Goal: Register for event/course

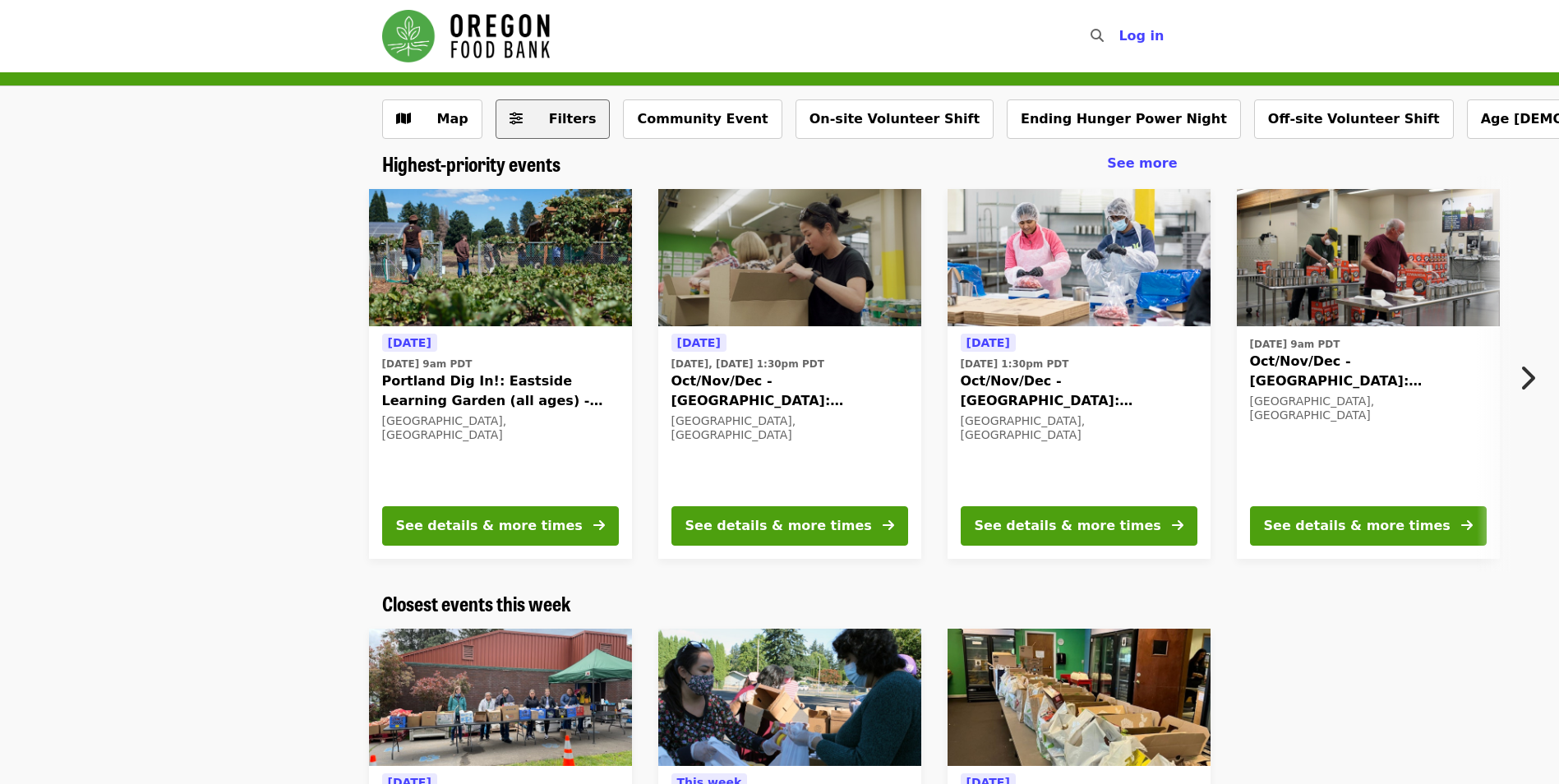
click at [536, 118] on span "Filters" at bounding box center [563, 119] width 64 height 20
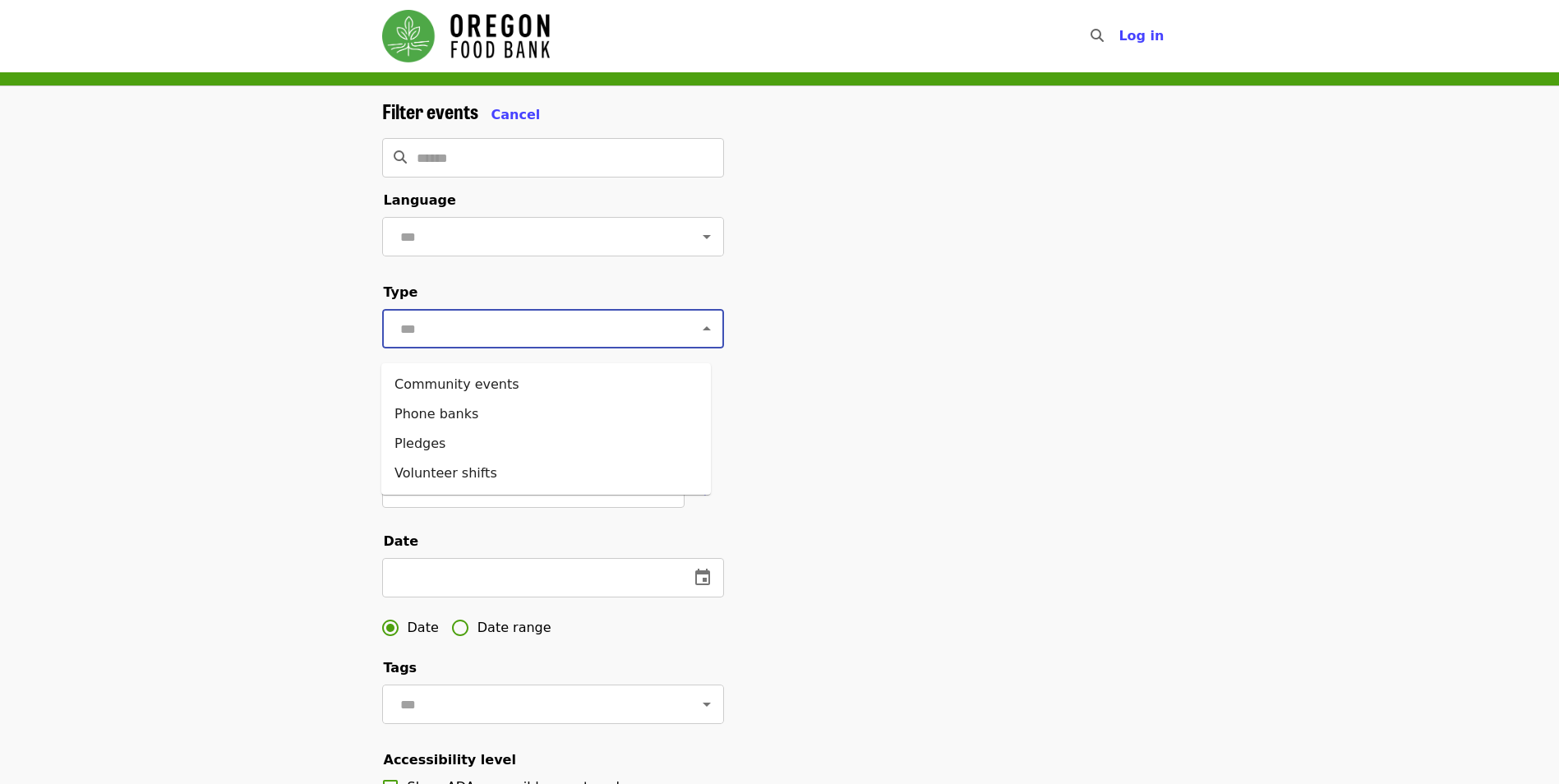
click at [515, 344] on input "text" at bounding box center [533, 329] width 275 height 32
click at [482, 470] on li "Volunteer shifts" at bounding box center [546, 473] width 329 height 30
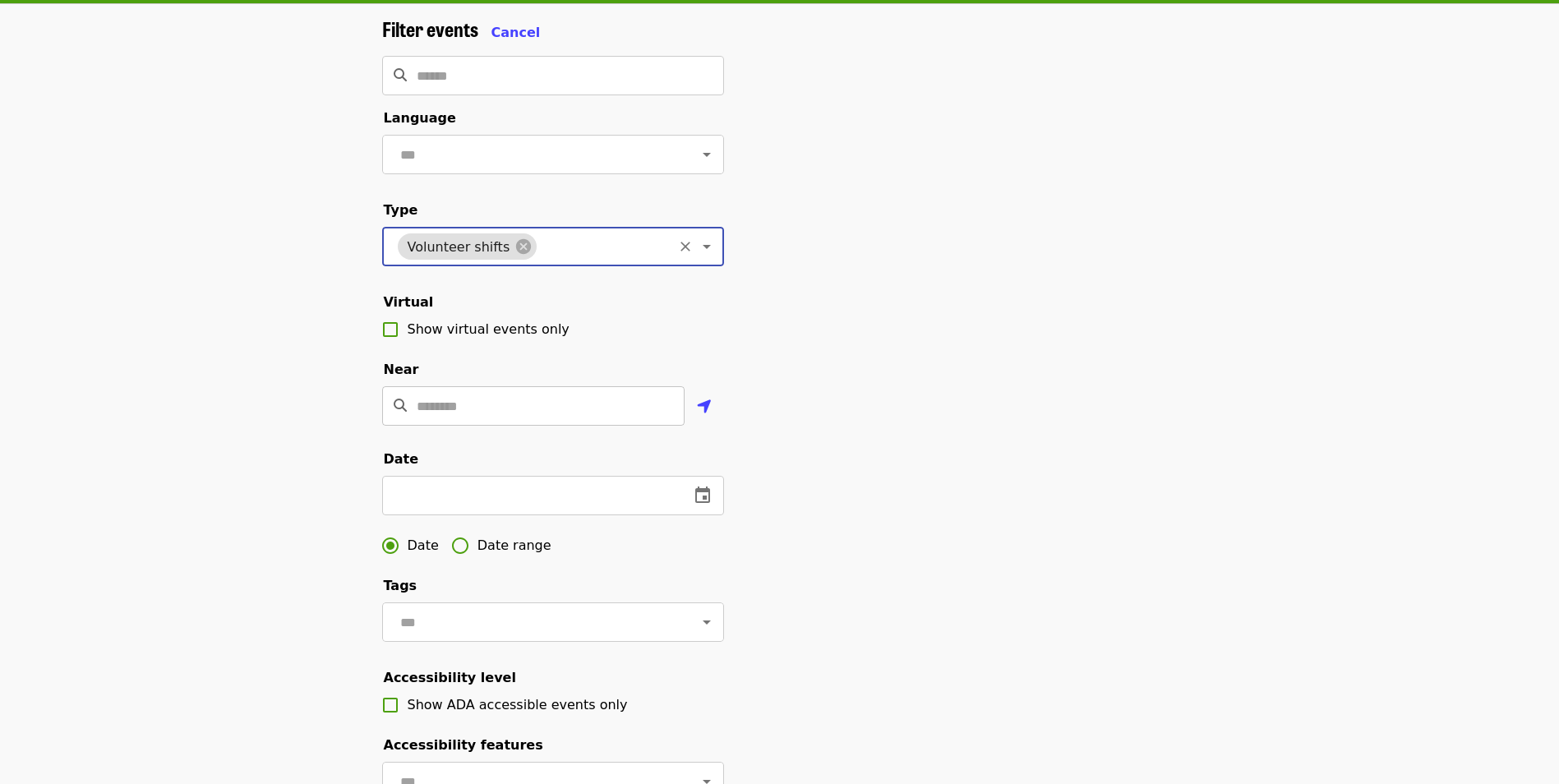
scroll to position [165, 0]
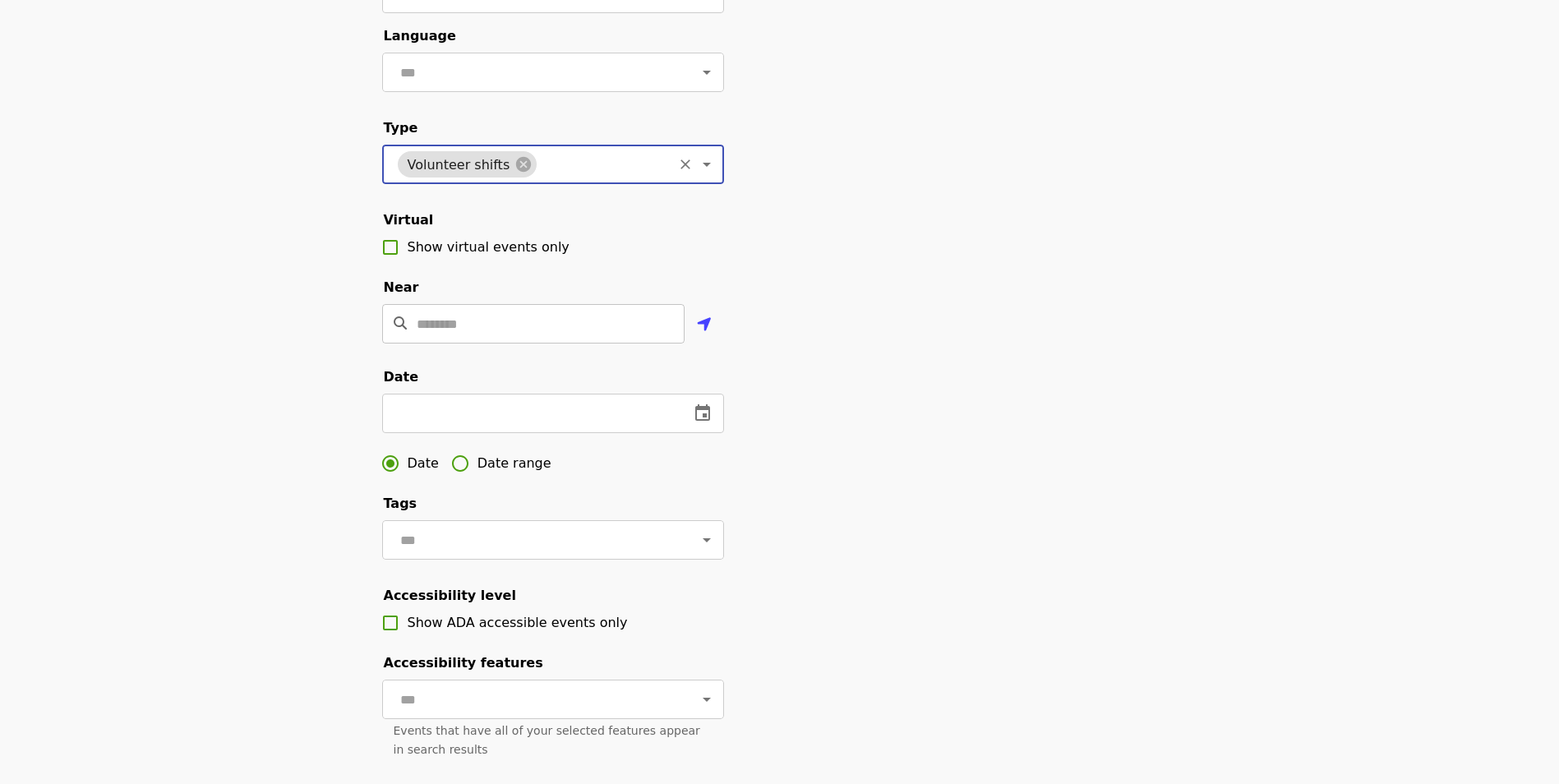
click at [500, 344] on input "Location" at bounding box center [551, 324] width 268 height 40
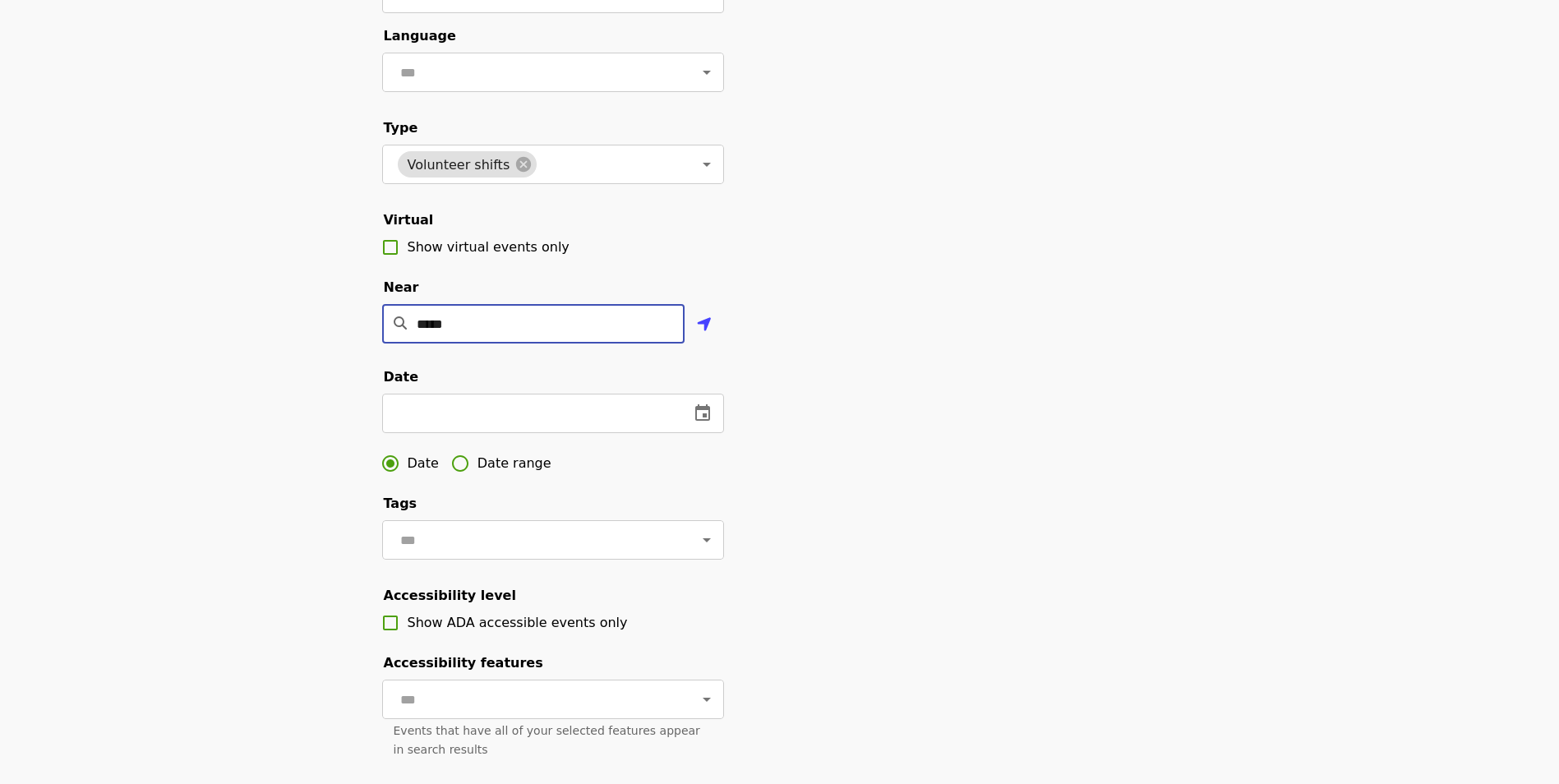
click at [503, 344] on input "*****" at bounding box center [551, 324] width 268 height 40
type input "*****"
click at [707, 423] on icon "change date" at bounding box center [702, 413] width 20 height 20
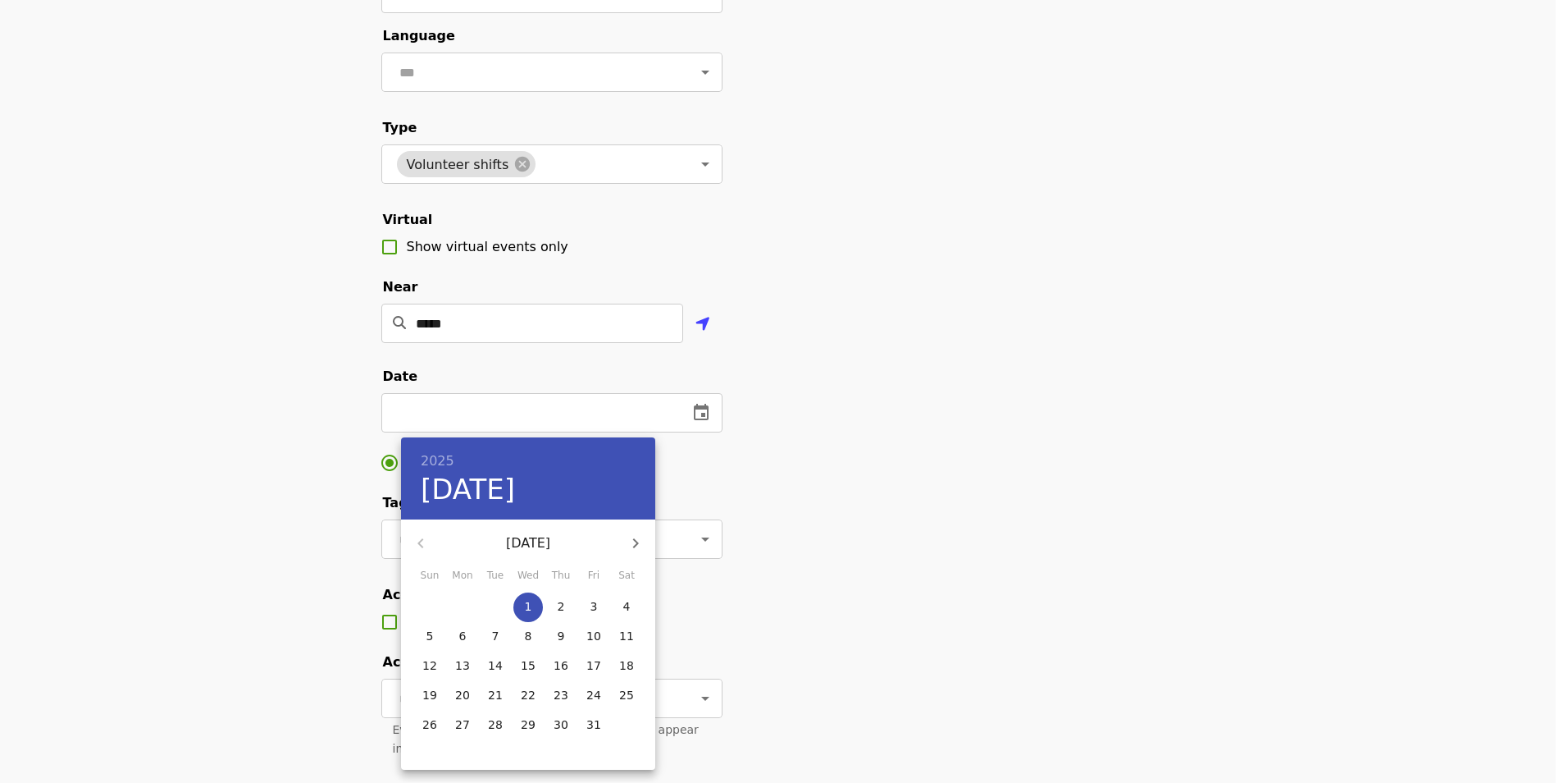
click at [626, 607] on p "4" at bounding box center [627, 606] width 7 height 16
type input "**********"
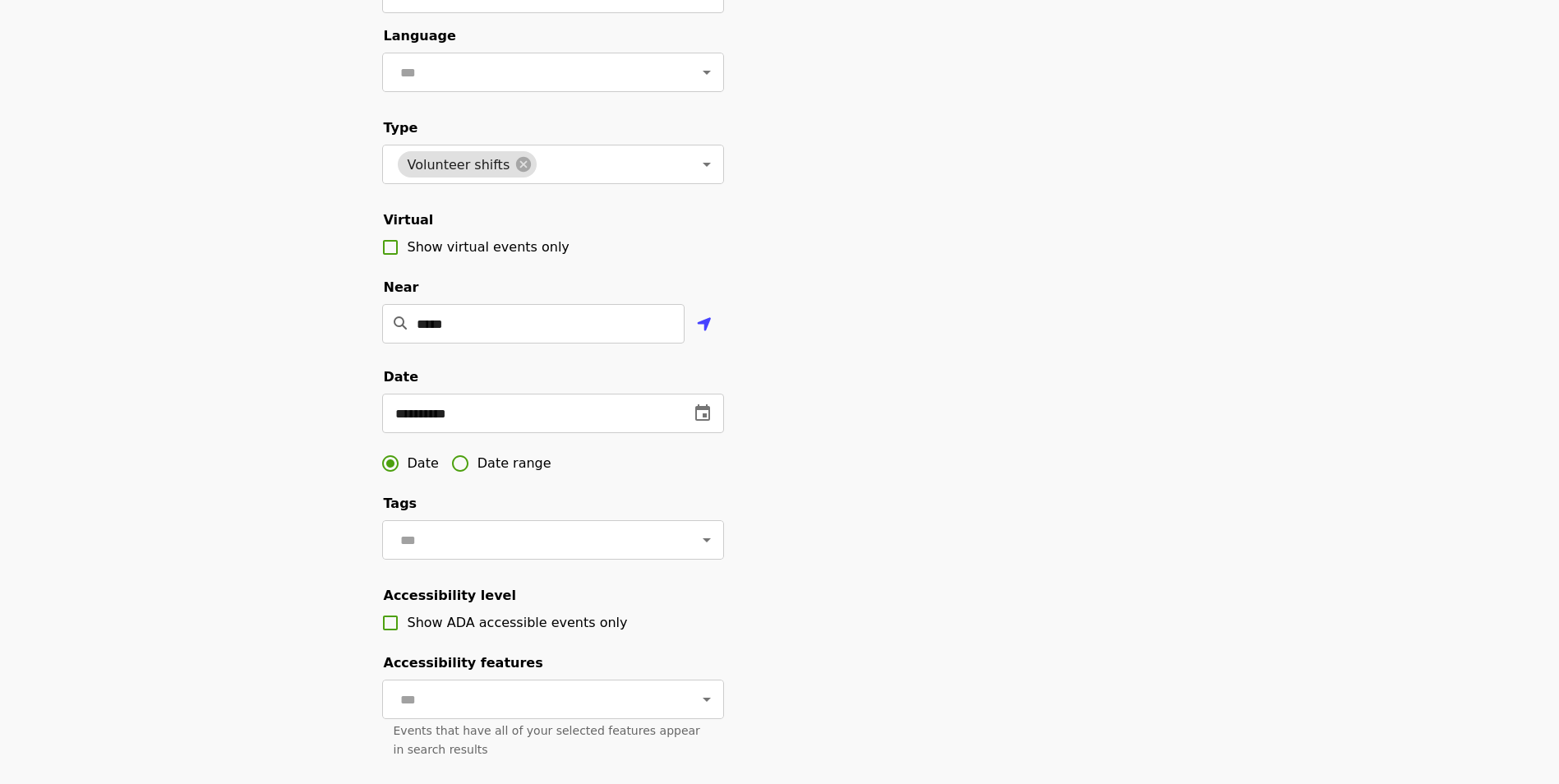
click at [513, 473] on span "Date range" at bounding box center [514, 464] width 74 height 20
drag, startPoint x: 467, startPoint y: 437, endPoint x: 495, endPoint y: 441, distance: 28.3
click at [473, 433] on input "text" at bounding box center [440, 413] width 117 height 40
click at [516, 423] on icon "change date" at bounding box center [525, 413] width 20 height 20
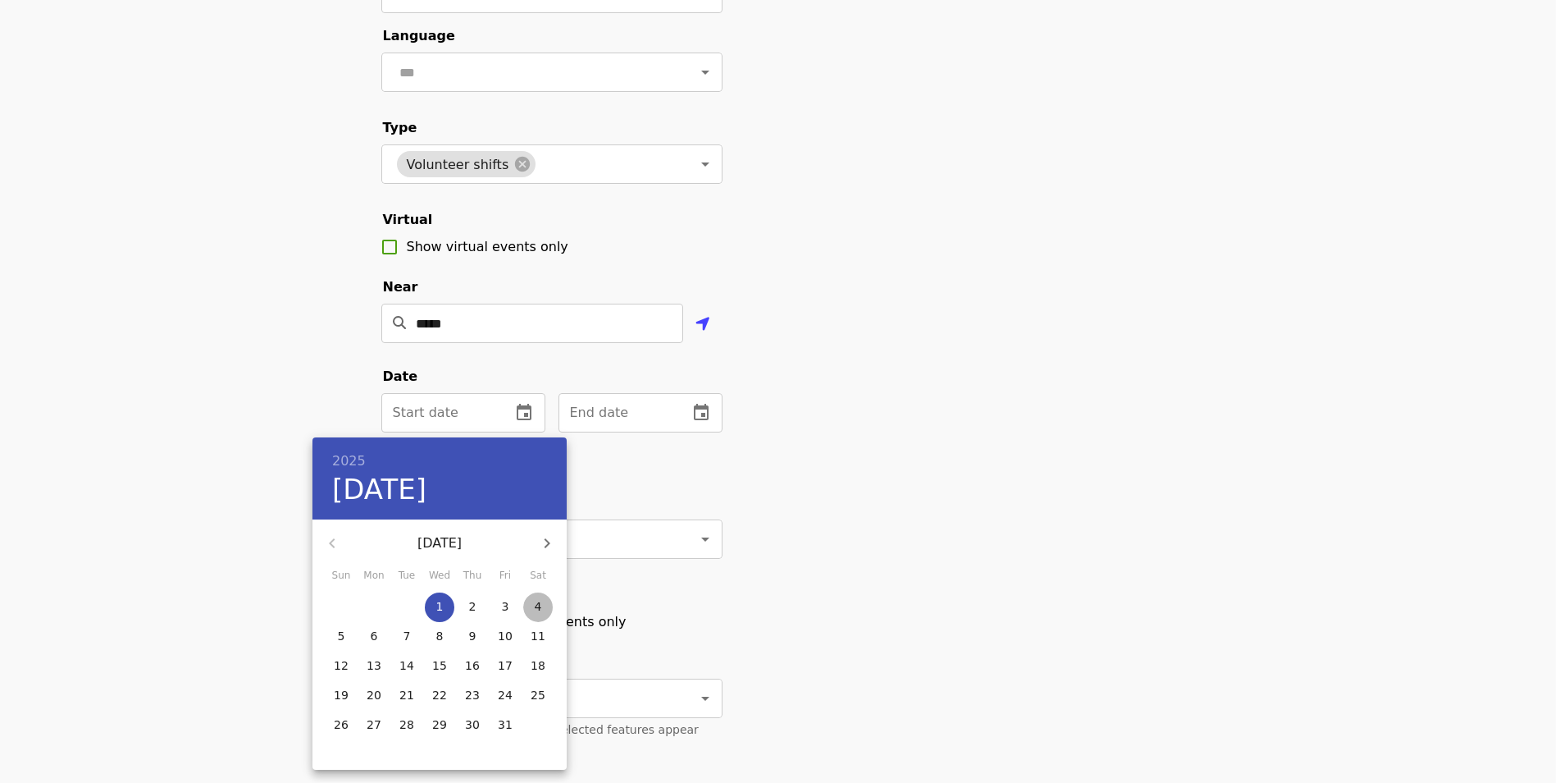
click at [538, 600] on p "4" at bounding box center [538, 606] width 7 height 16
type input "**********"
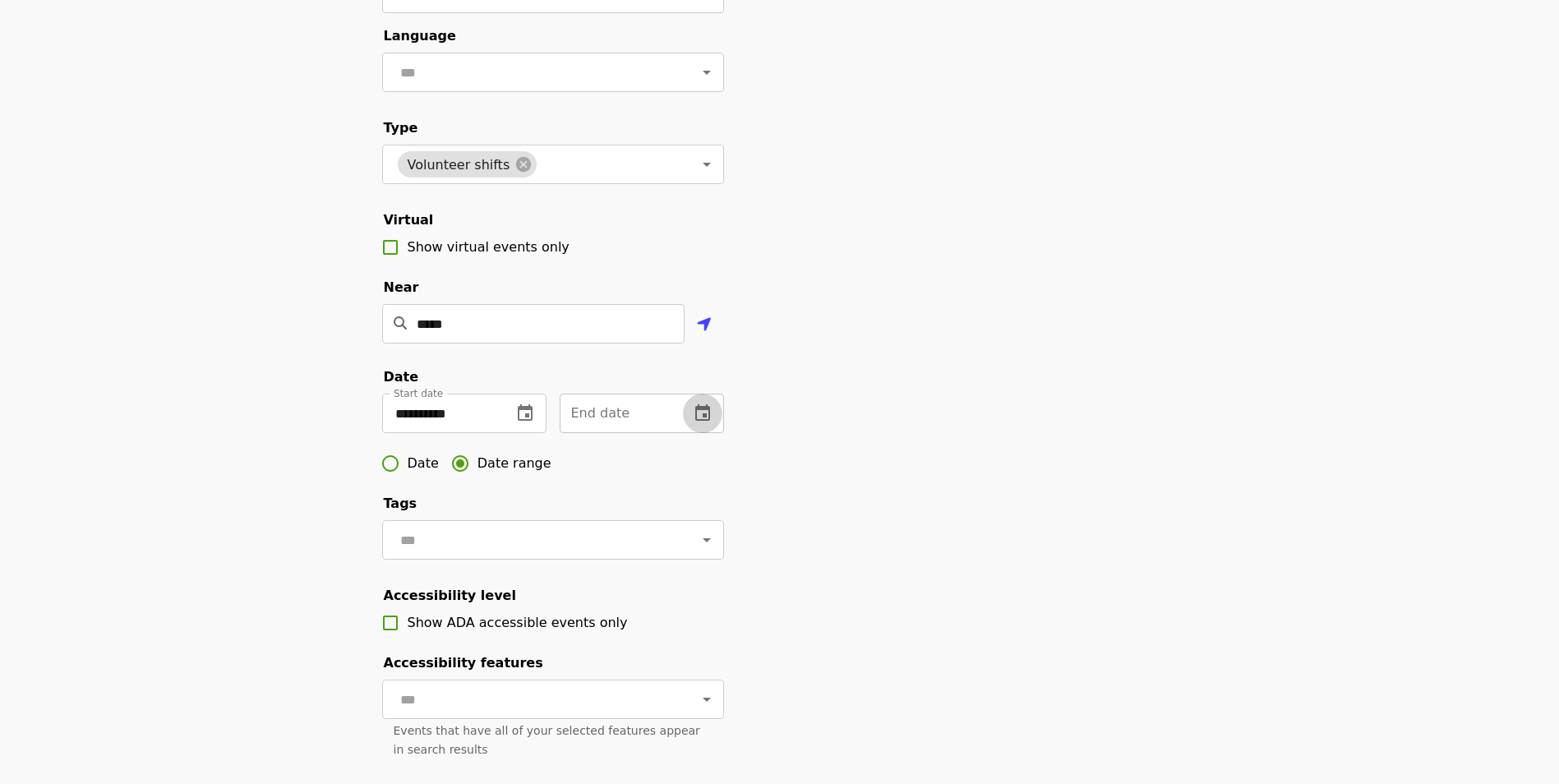
click at [694, 423] on icon "change date" at bounding box center [702, 413] width 20 height 20
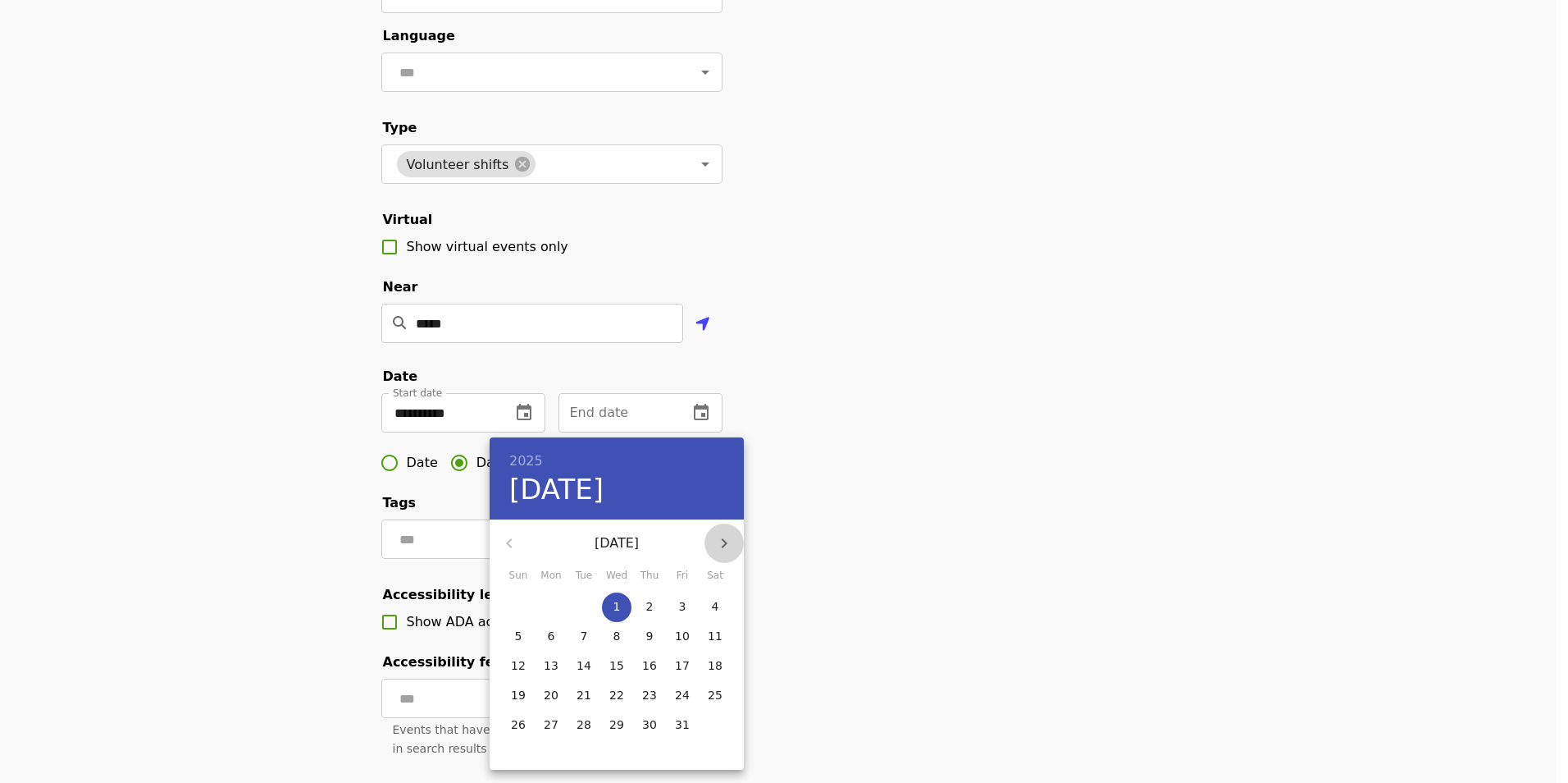
click at [729, 547] on icon "button" at bounding box center [724, 543] width 20 height 20
click at [729, 546] on icon "button" at bounding box center [724, 543] width 20 height 20
click at [686, 722] on p "30" at bounding box center [682, 725] width 14 height 16
type input "**********"
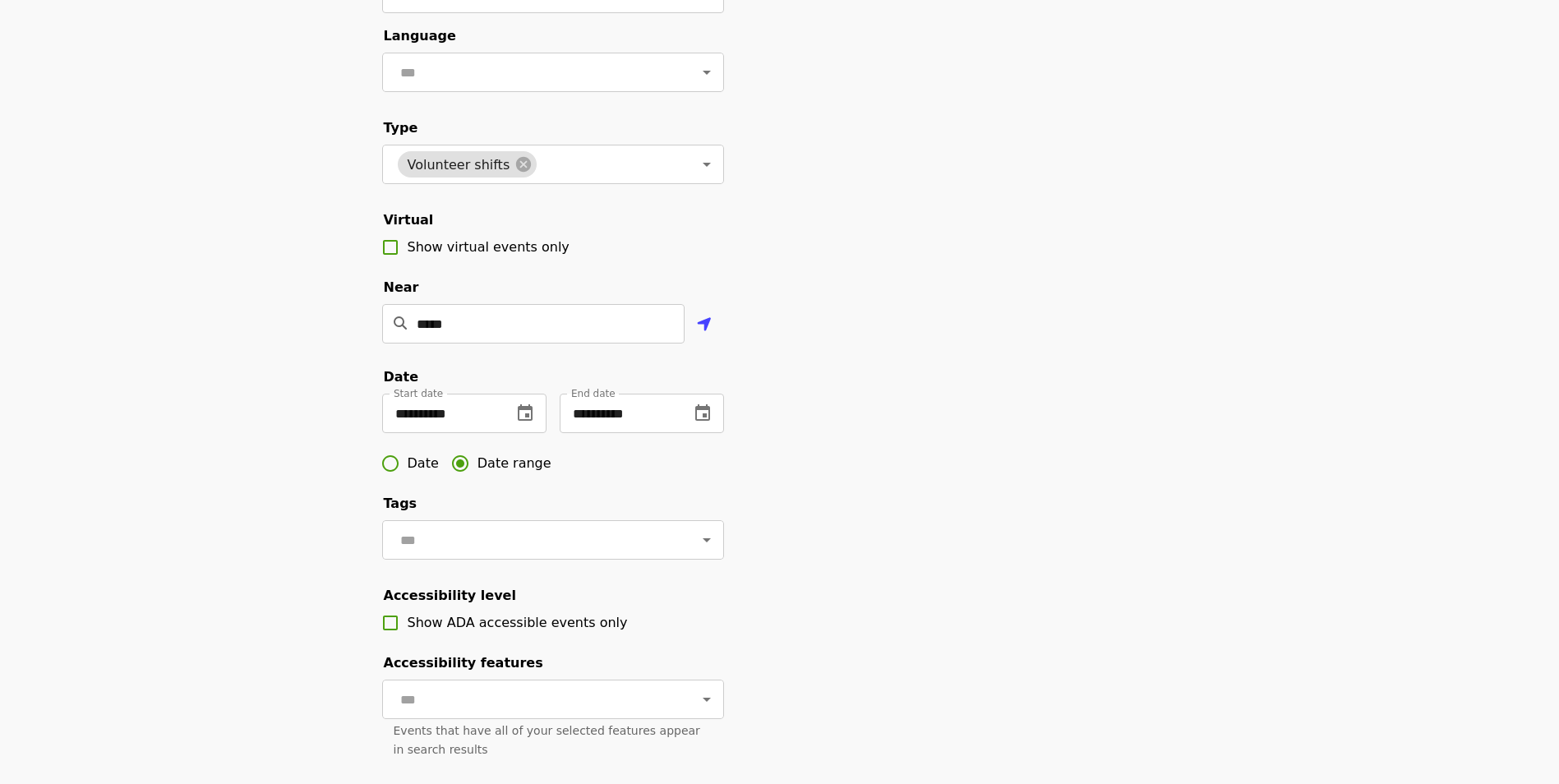
scroll to position [329, 0]
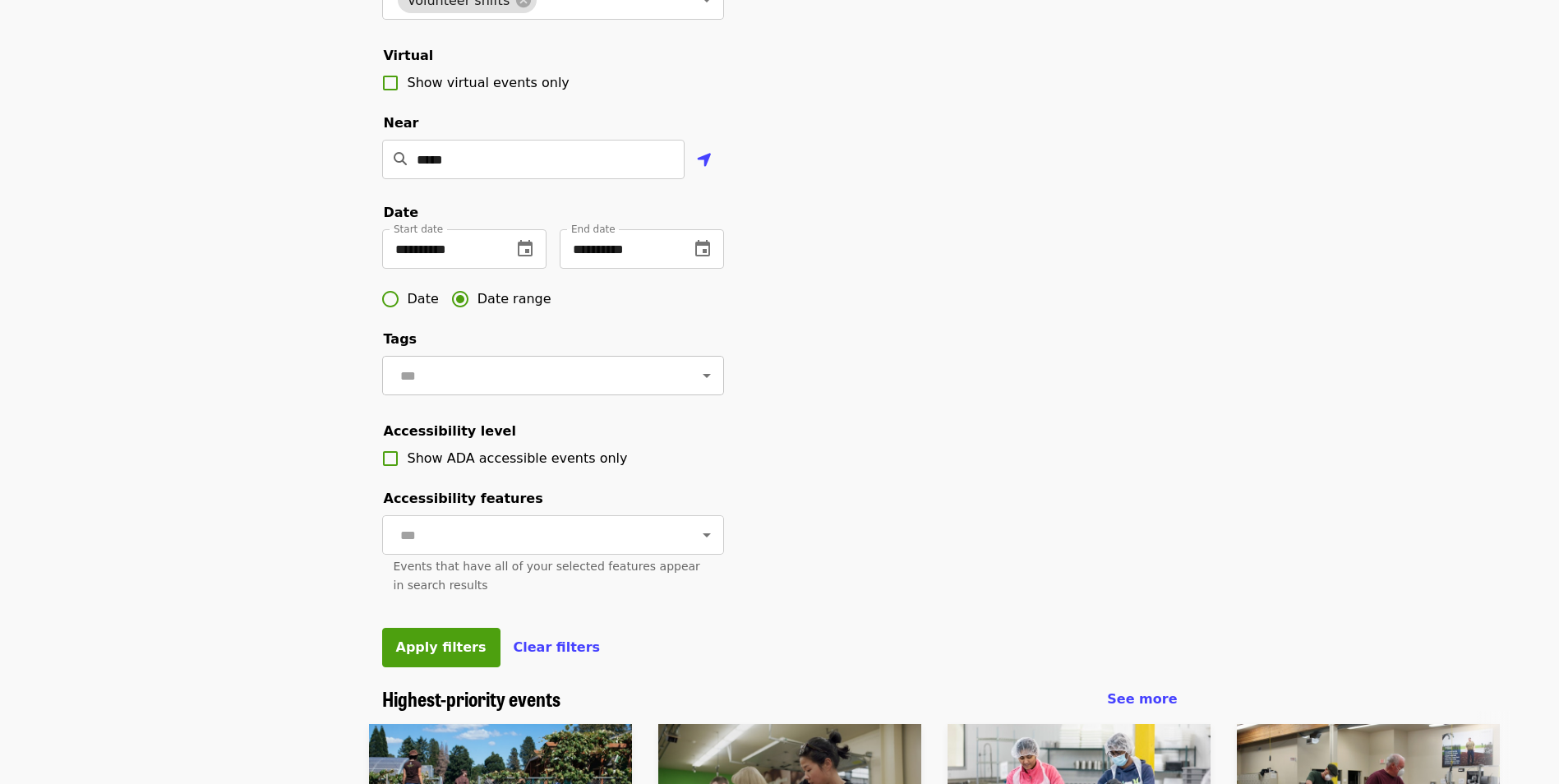
click at [697, 385] on icon "Open" at bounding box center [707, 375] width 20 height 20
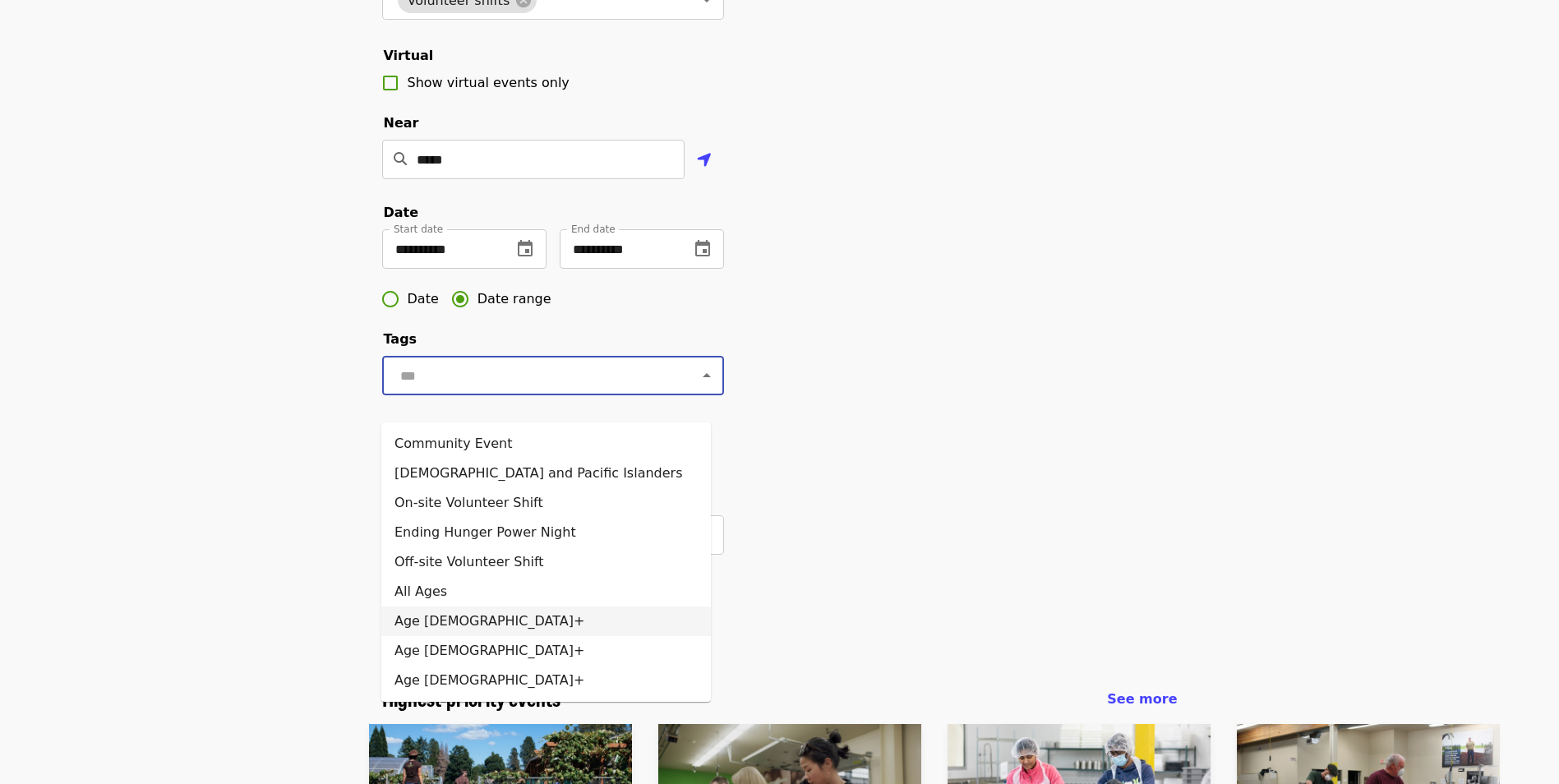
scroll to position [493, 0]
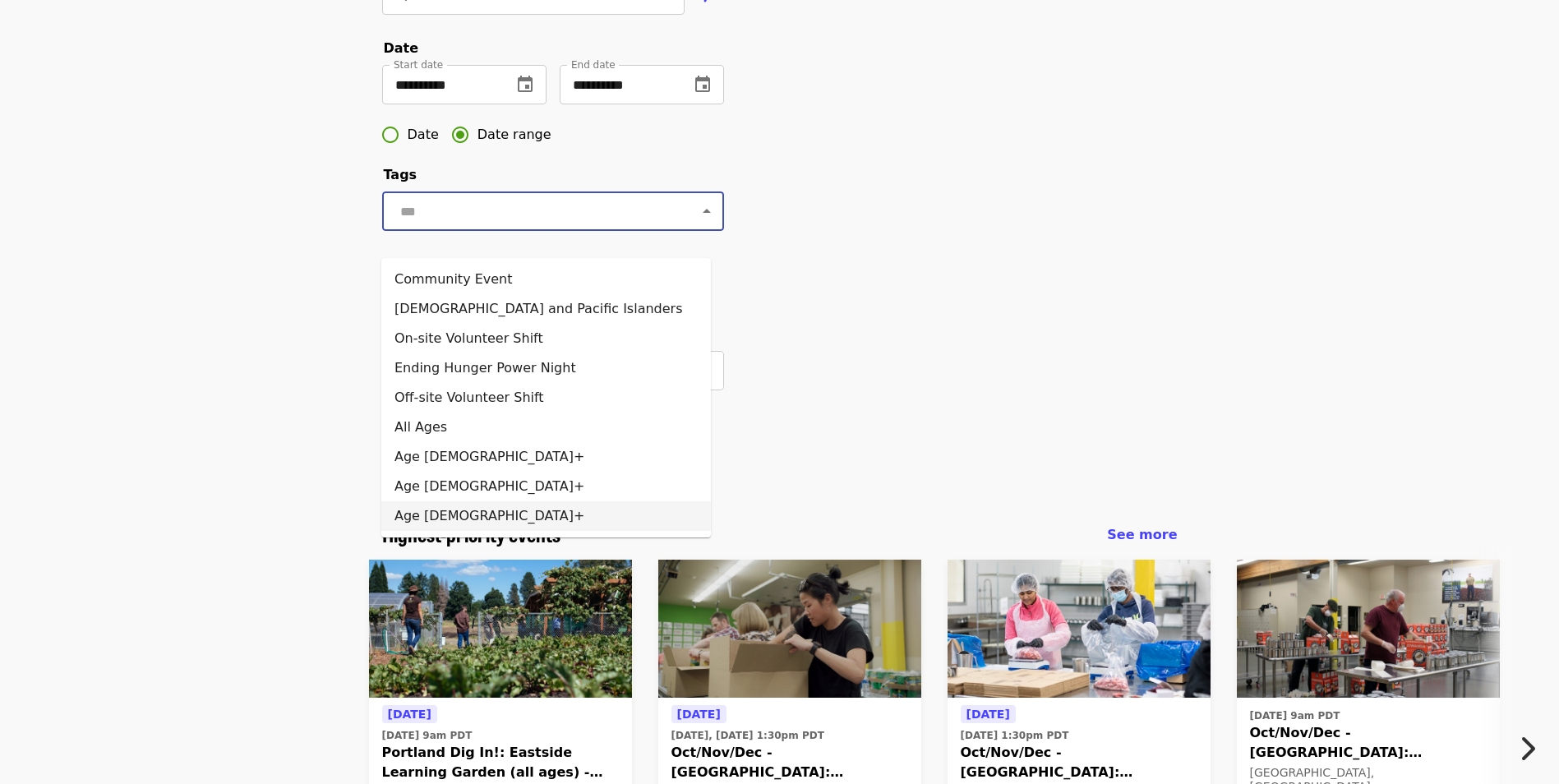
click at [424, 519] on li "Age [DEMOGRAPHIC_DATA]+" at bounding box center [546, 516] width 329 height 30
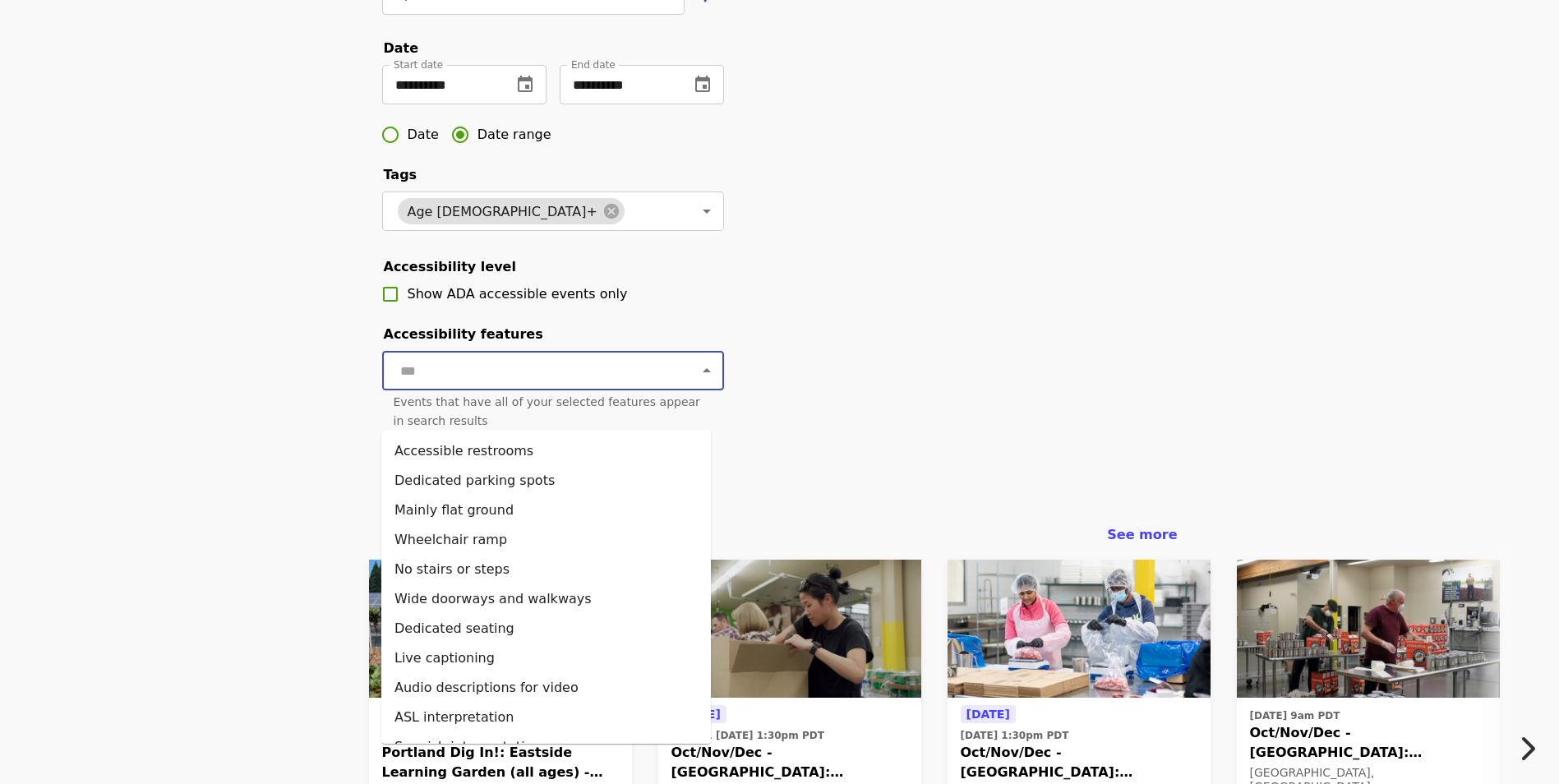
click at [533, 386] on input "text" at bounding box center [533, 370] width 275 height 32
click at [532, 386] on input "text" at bounding box center [533, 370] width 275 height 32
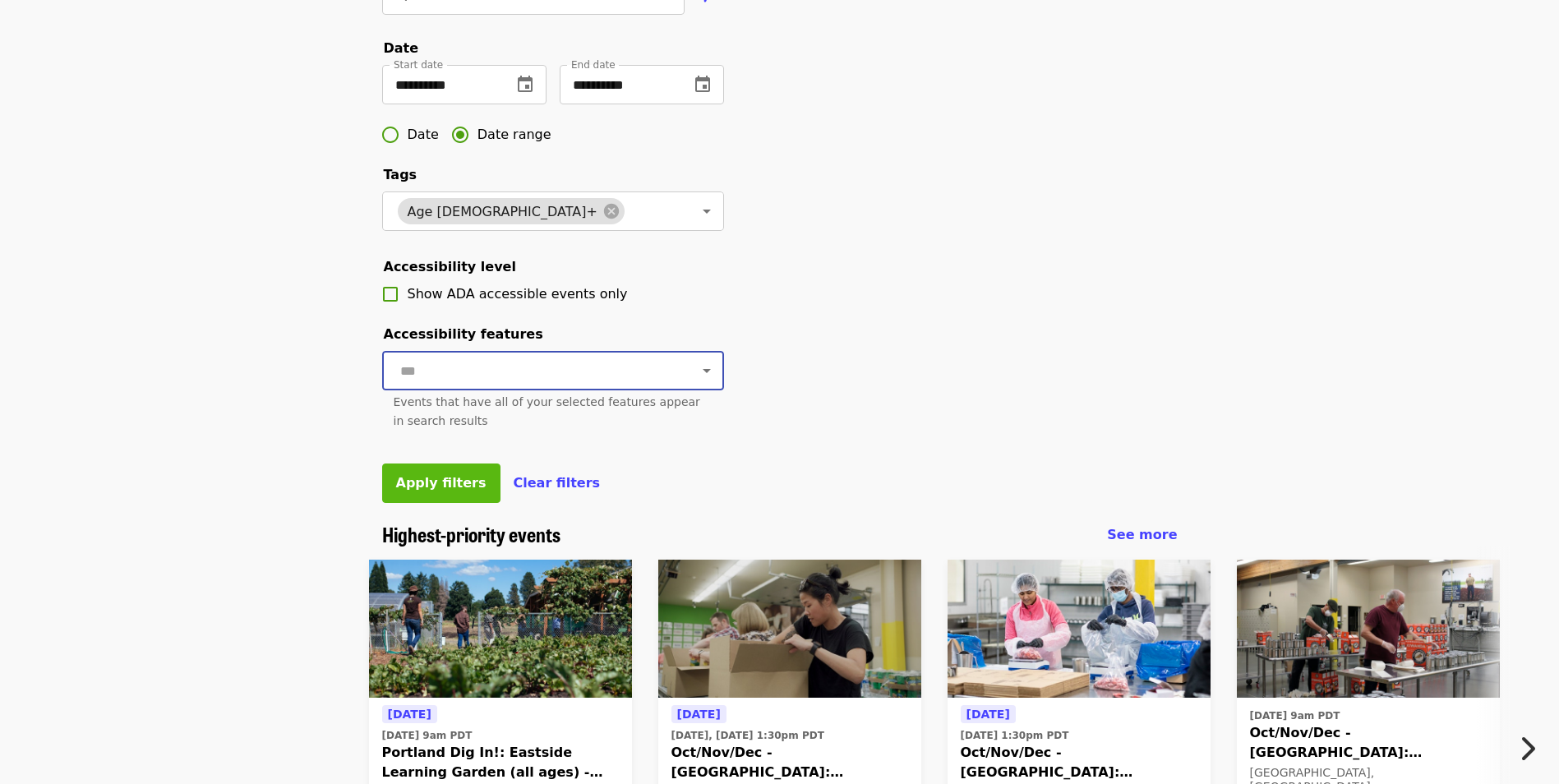
click at [455, 491] on span "Apply filters" at bounding box center [441, 482] width 90 height 15
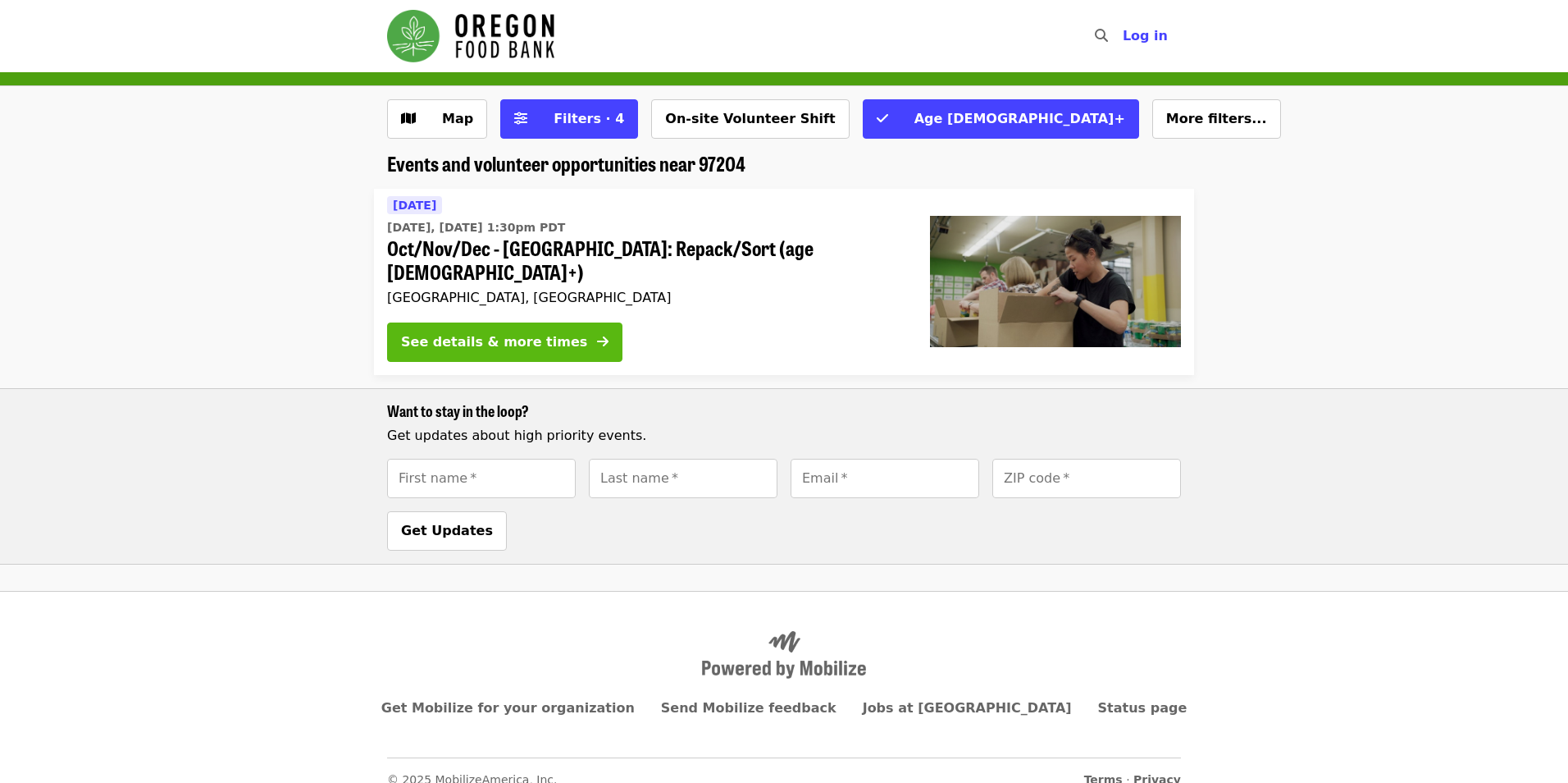
click at [488, 333] on div "See details & more times" at bounding box center [493, 343] width 186 height 20
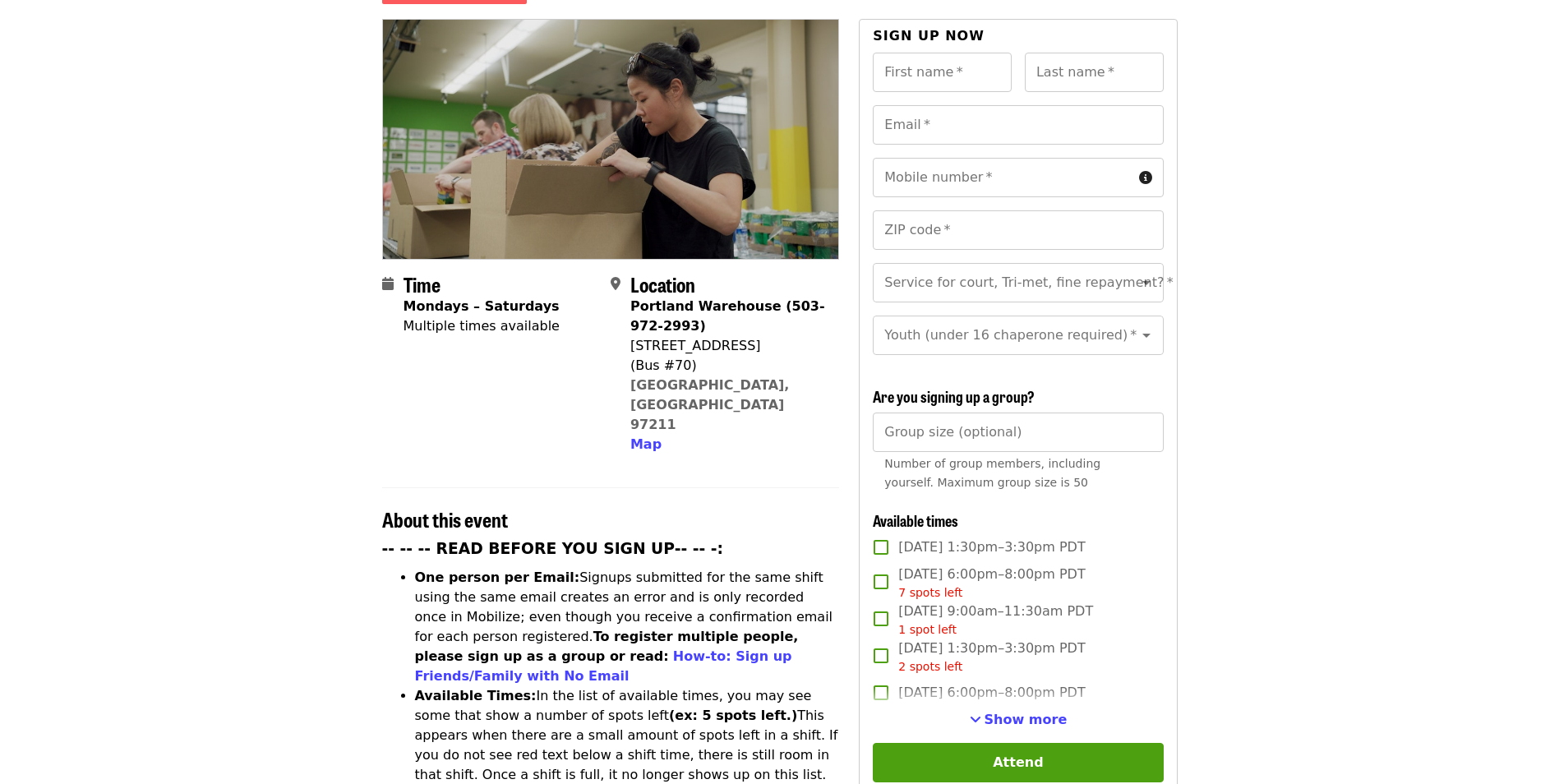
scroll to position [329, 0]
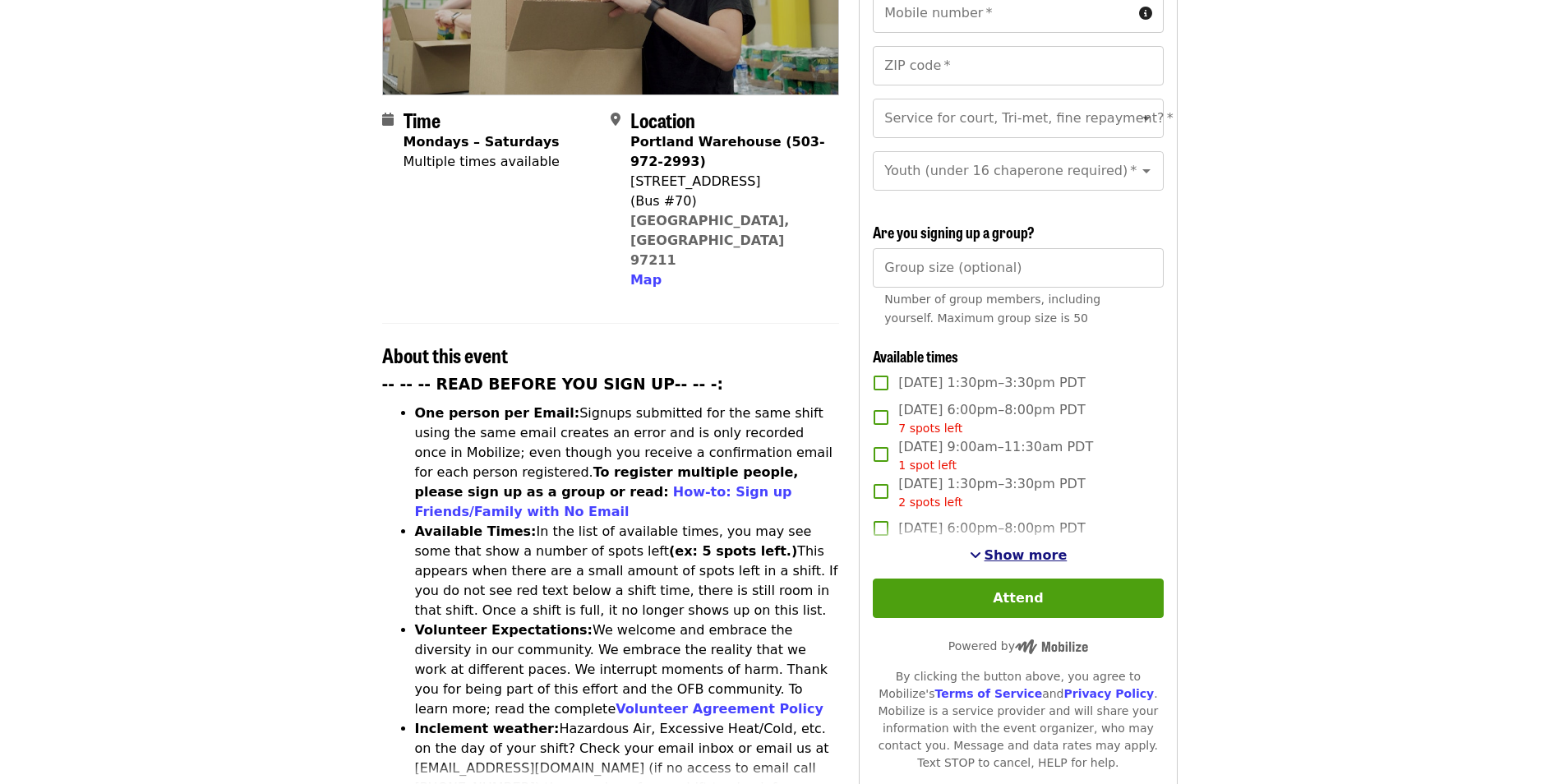
click at [1033, 554] on span "Show more" at bounding box center [1025, 554] width 83 height 15
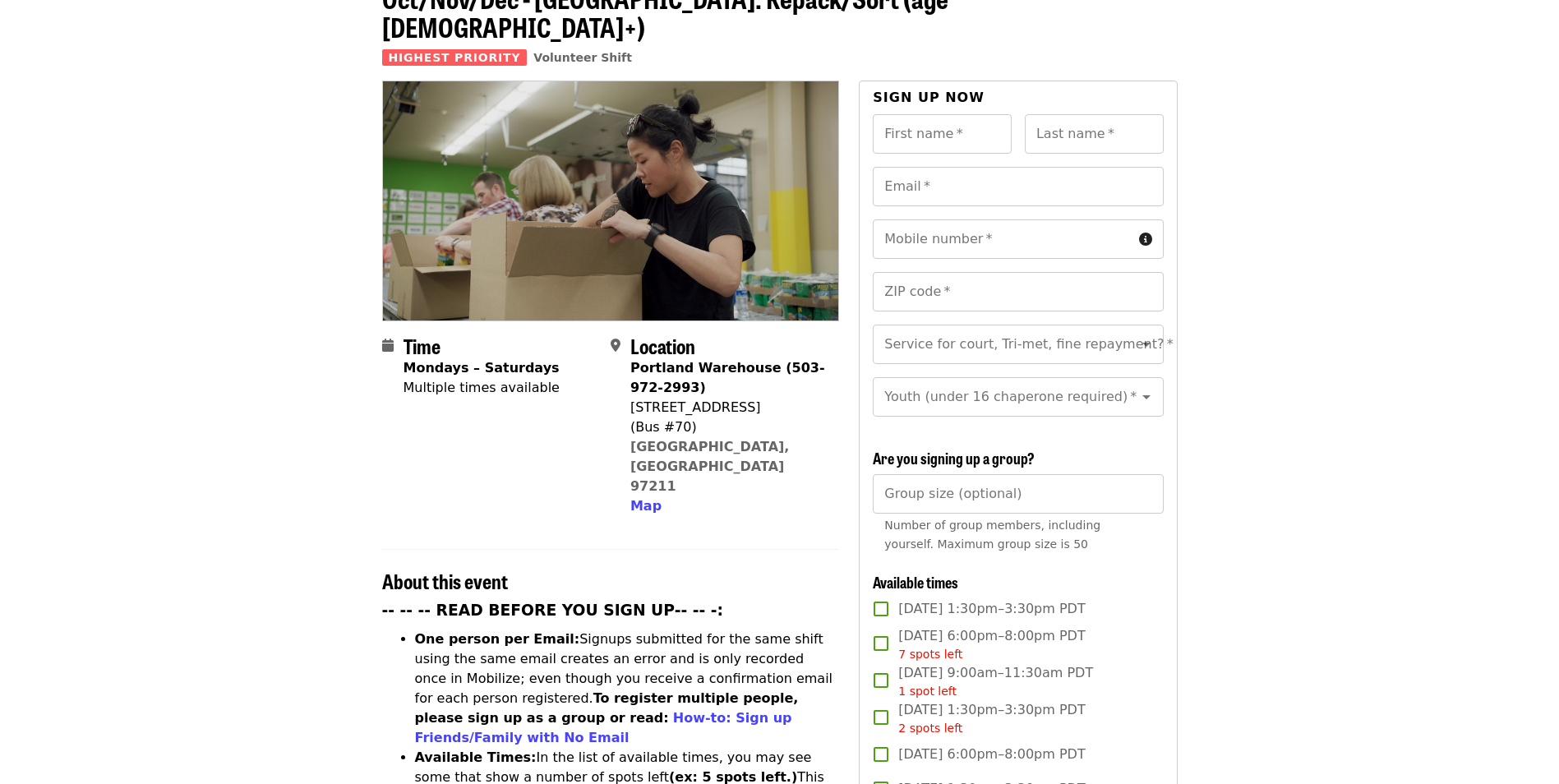
scroll to position [0, 0]
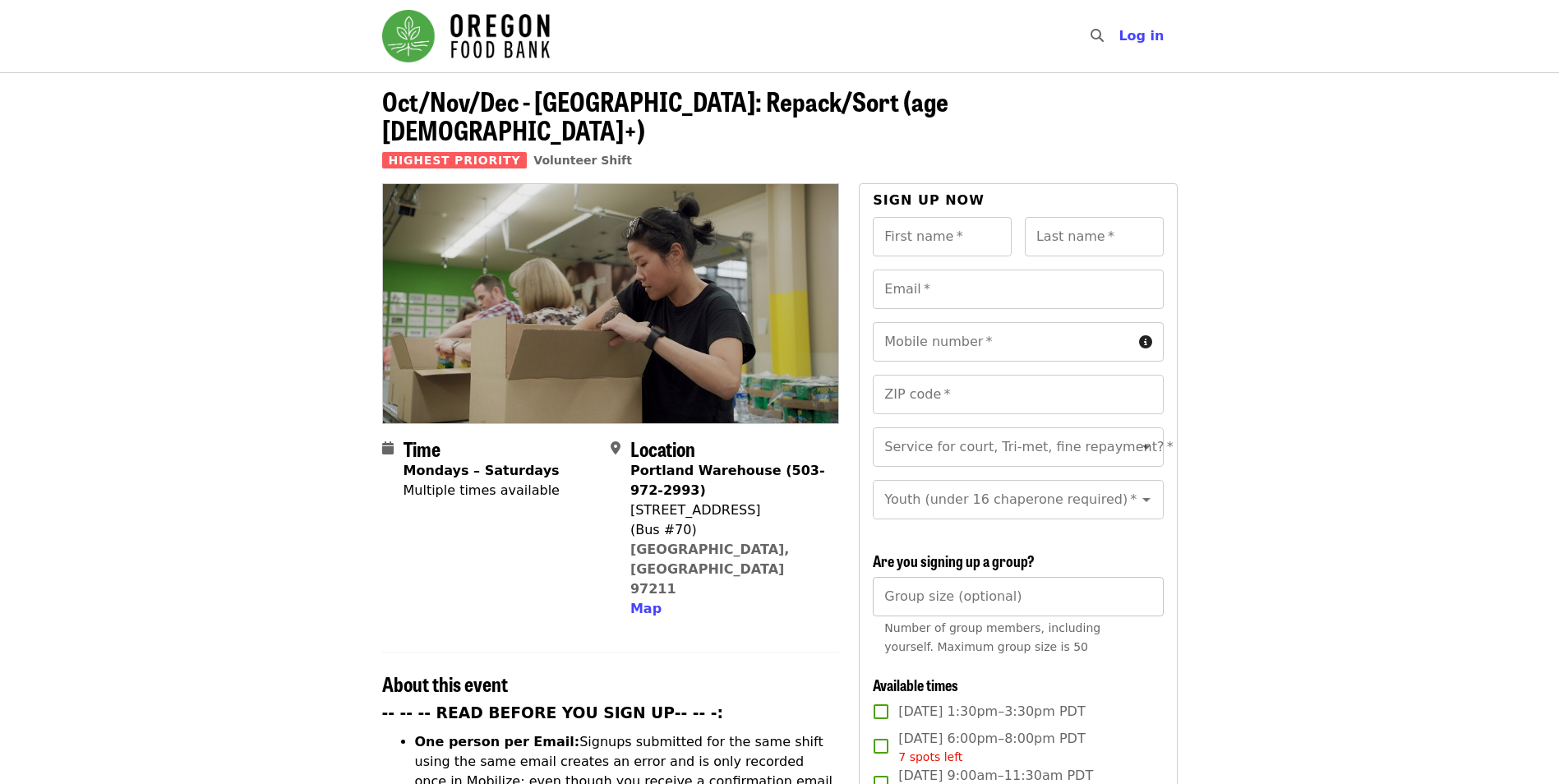
click at [1084, 583] on input "Group size (optional)" at bounding box center [1017, 597] width 290 height 40
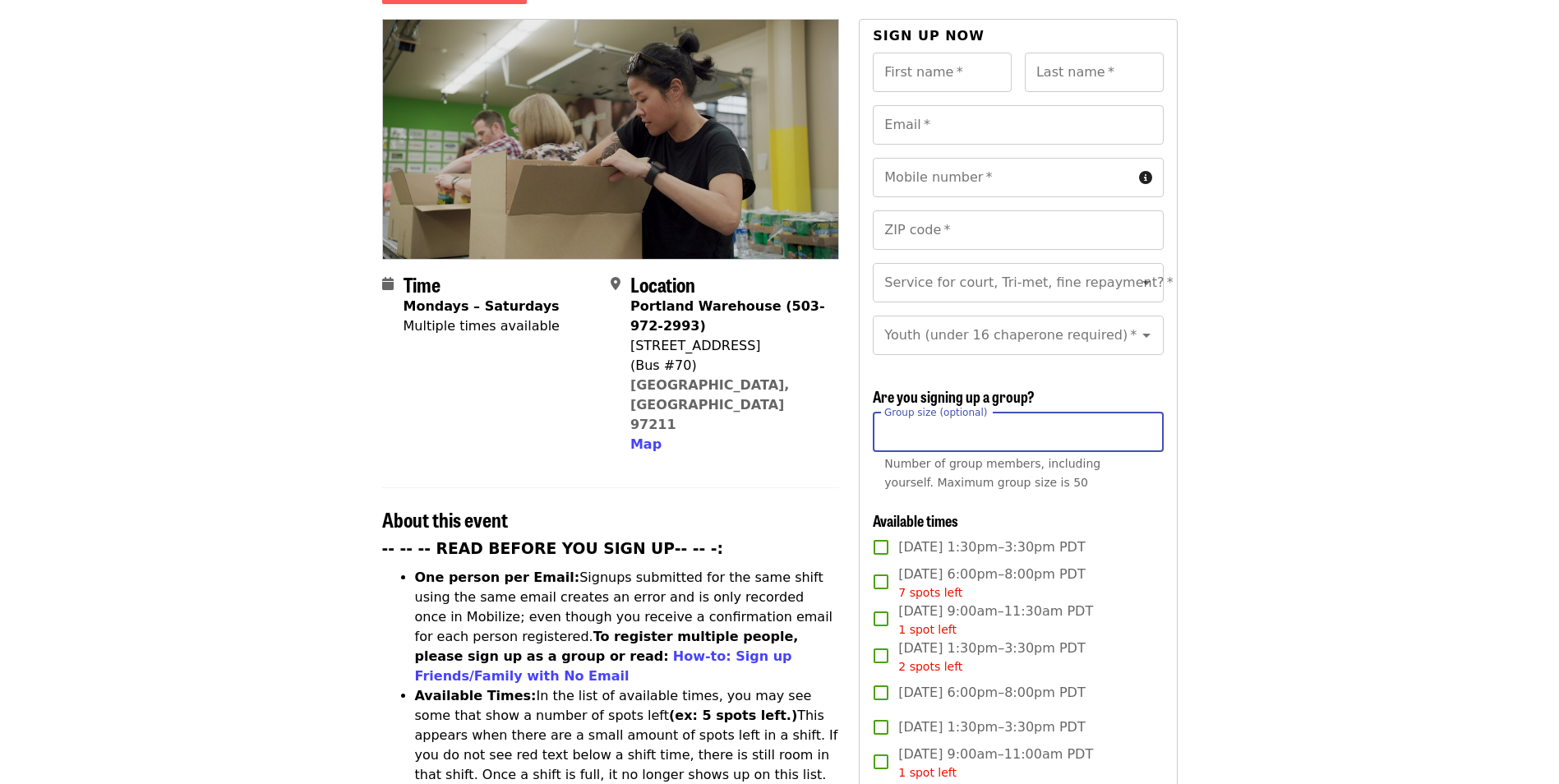
scroll to position [82, 0]
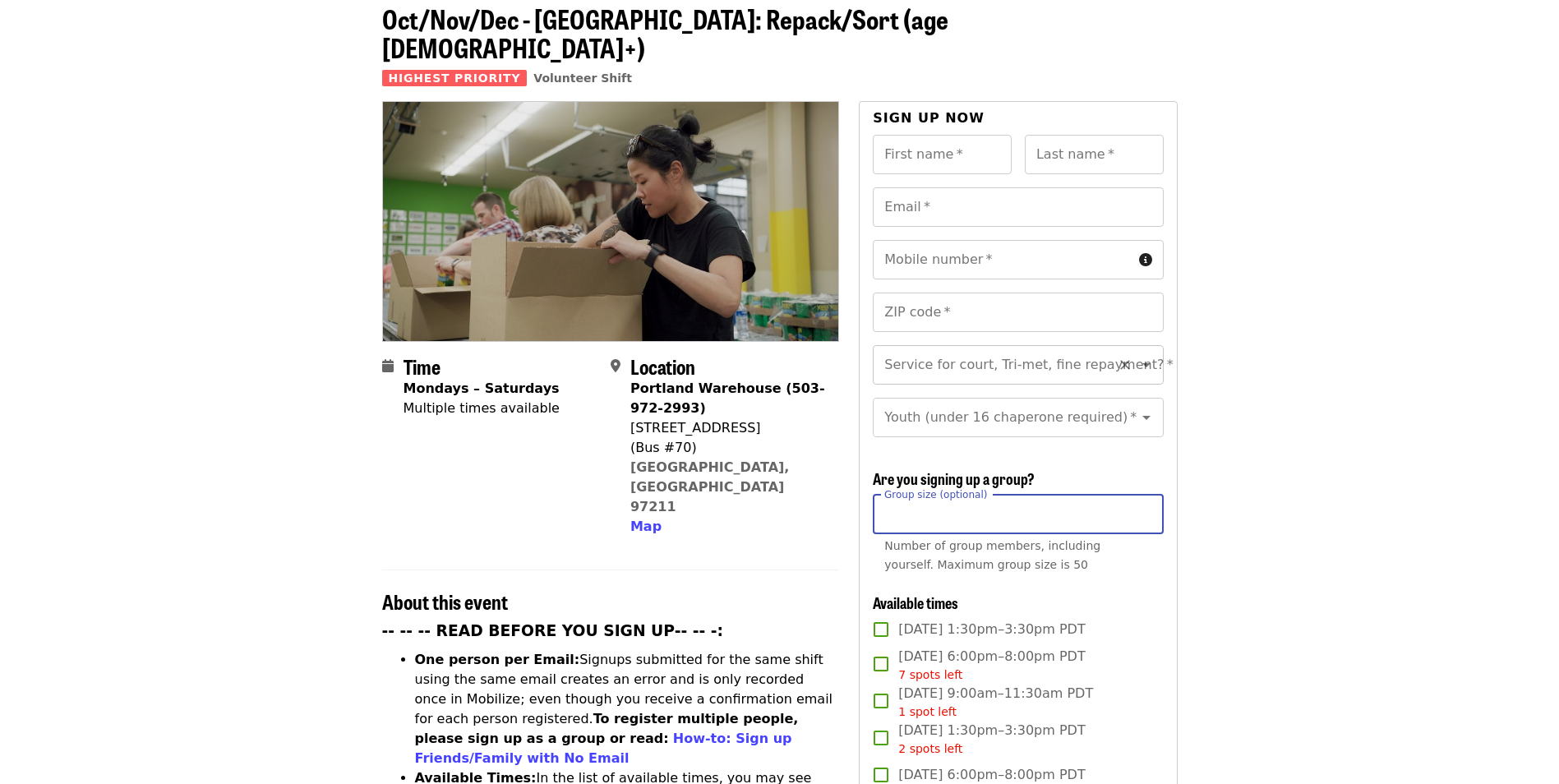
click at [1118, 356] on icon "Clear" at bounding box center [1124, 365] width 16 height 16
type input "*"
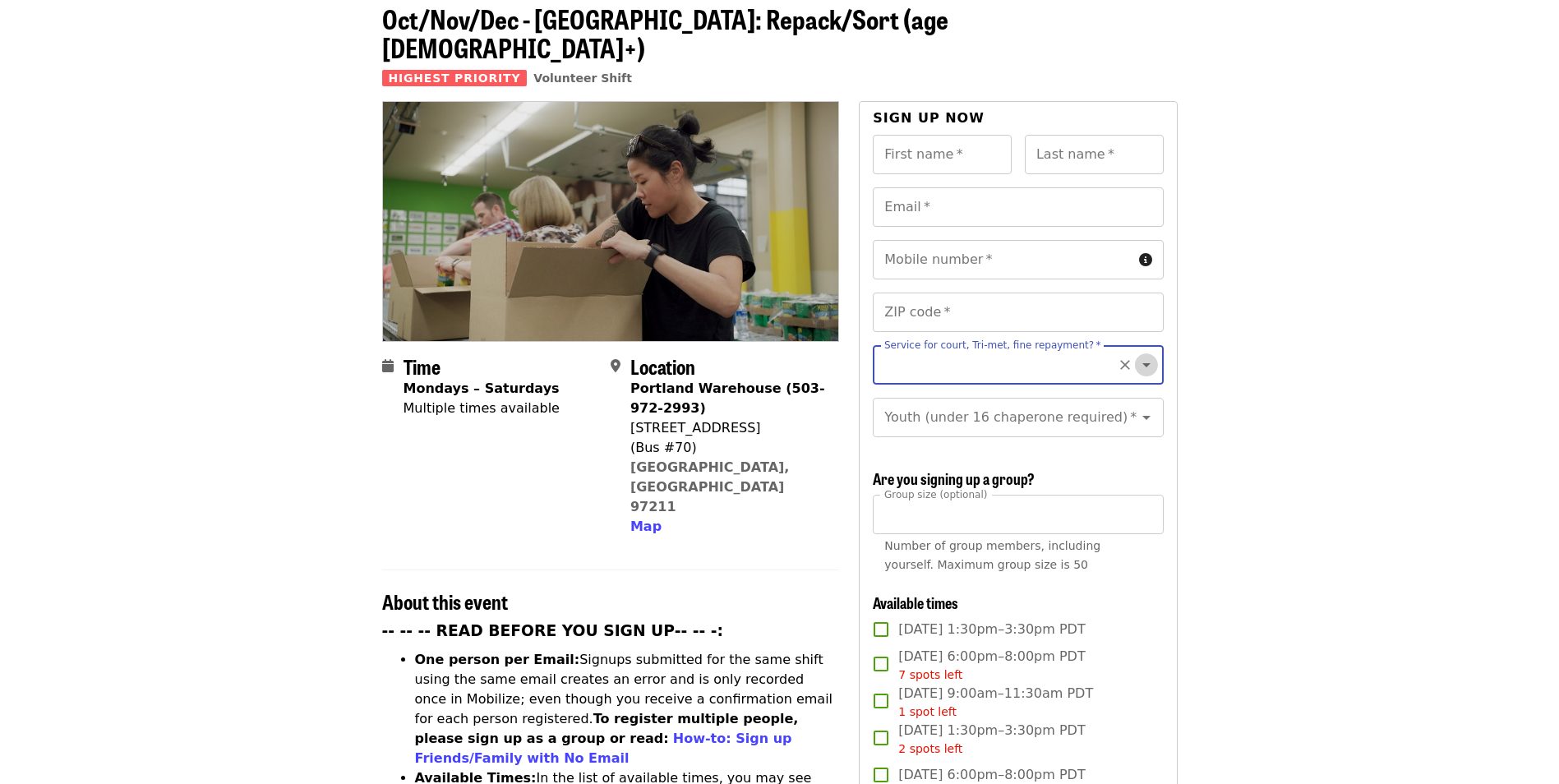
click at [1136, 355] on icon "Open" at bounding box center [1146, 365] width 20 height 20
click at [965, 410] on li "Yes- Form required. See shift description for link" at bounding box center [1011, 419] width 278 height 50
type input "**********"
click at [1136, 408] on icon "Open" at bounding box center [1146, 418] width 20 height 20
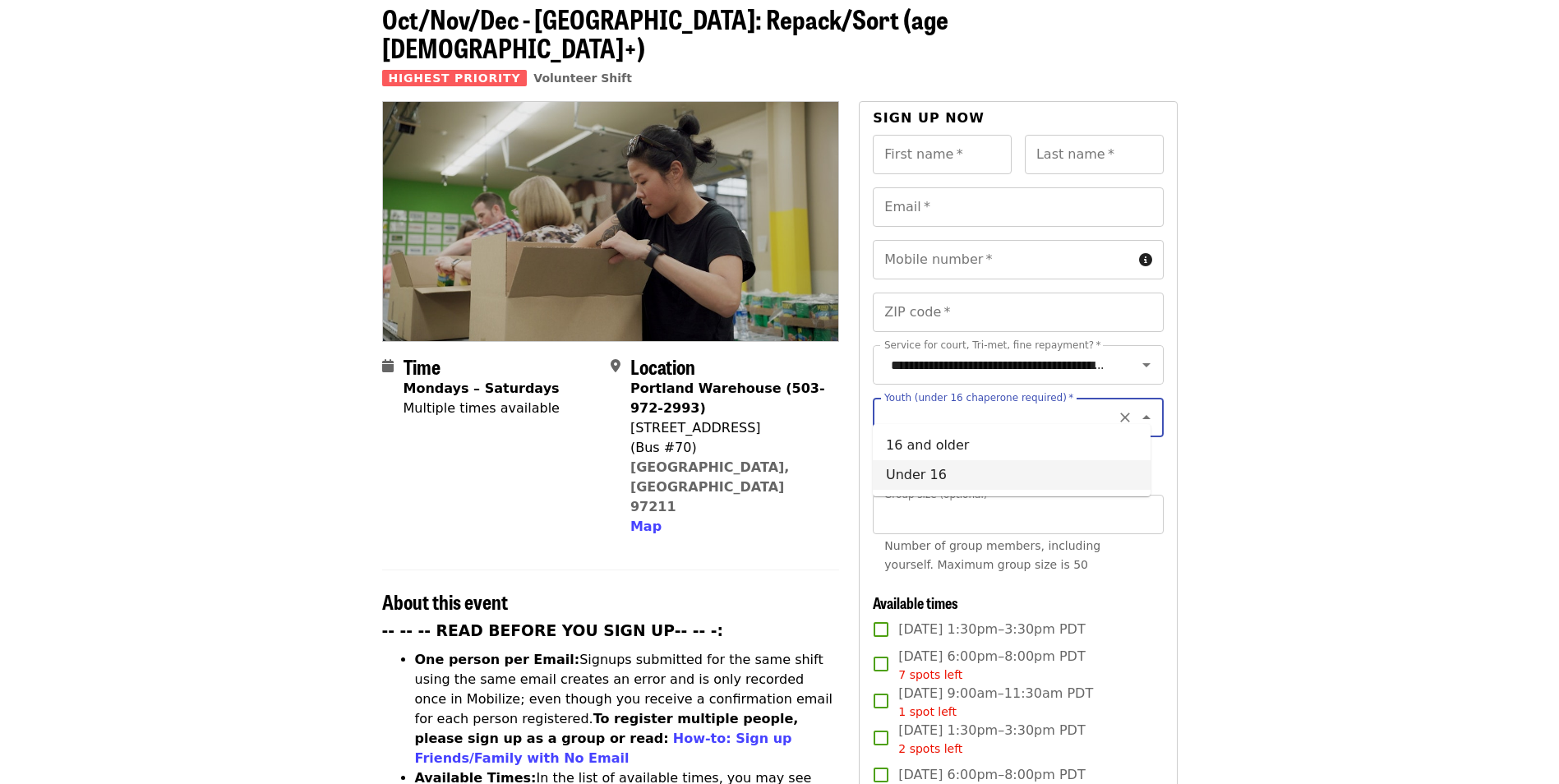
click at [964, 470] on li "Under 16" at bounding box center [1011, 474] width 278 height 30
type input "********"
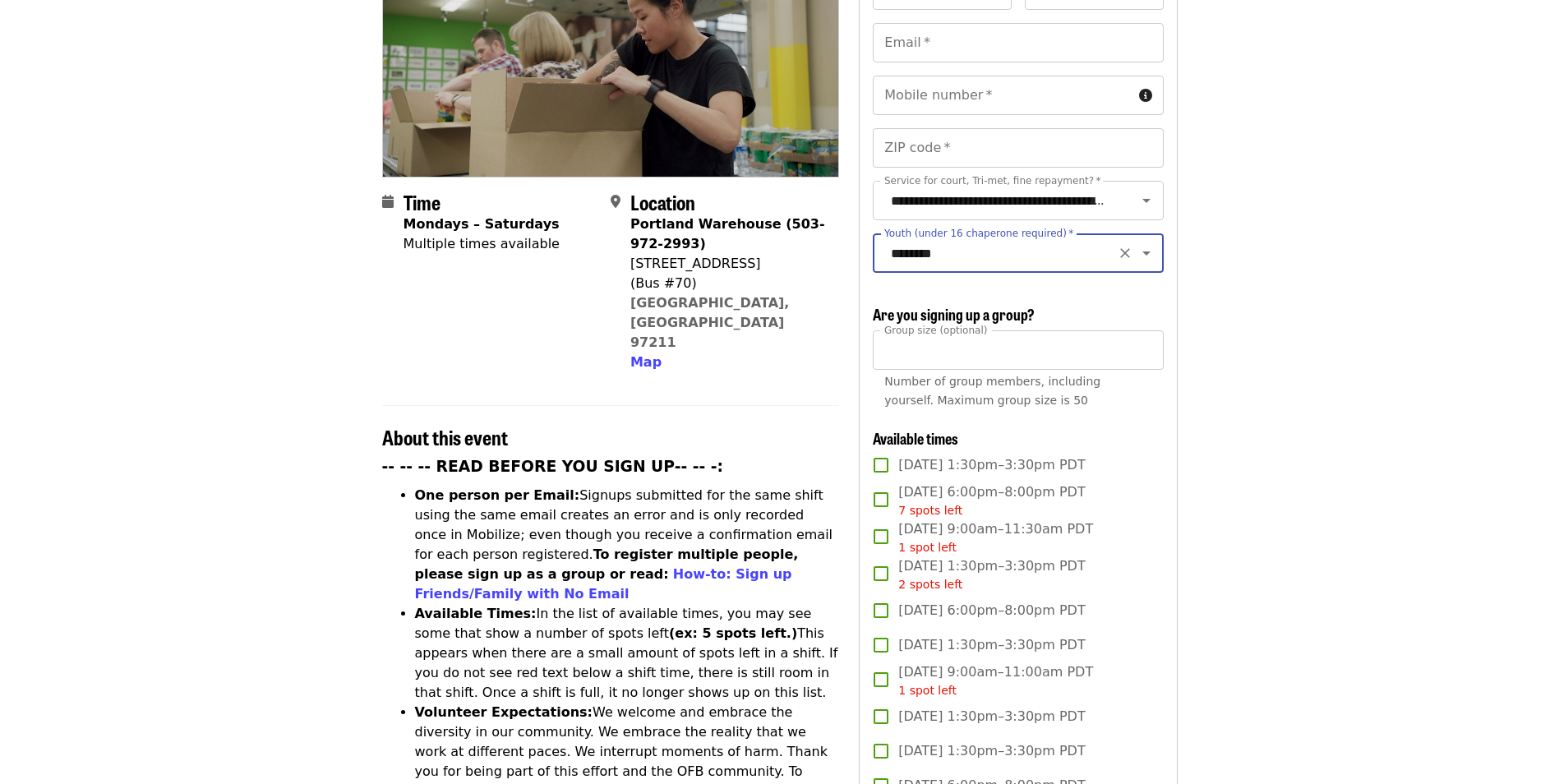
scroll to position [0, 0]
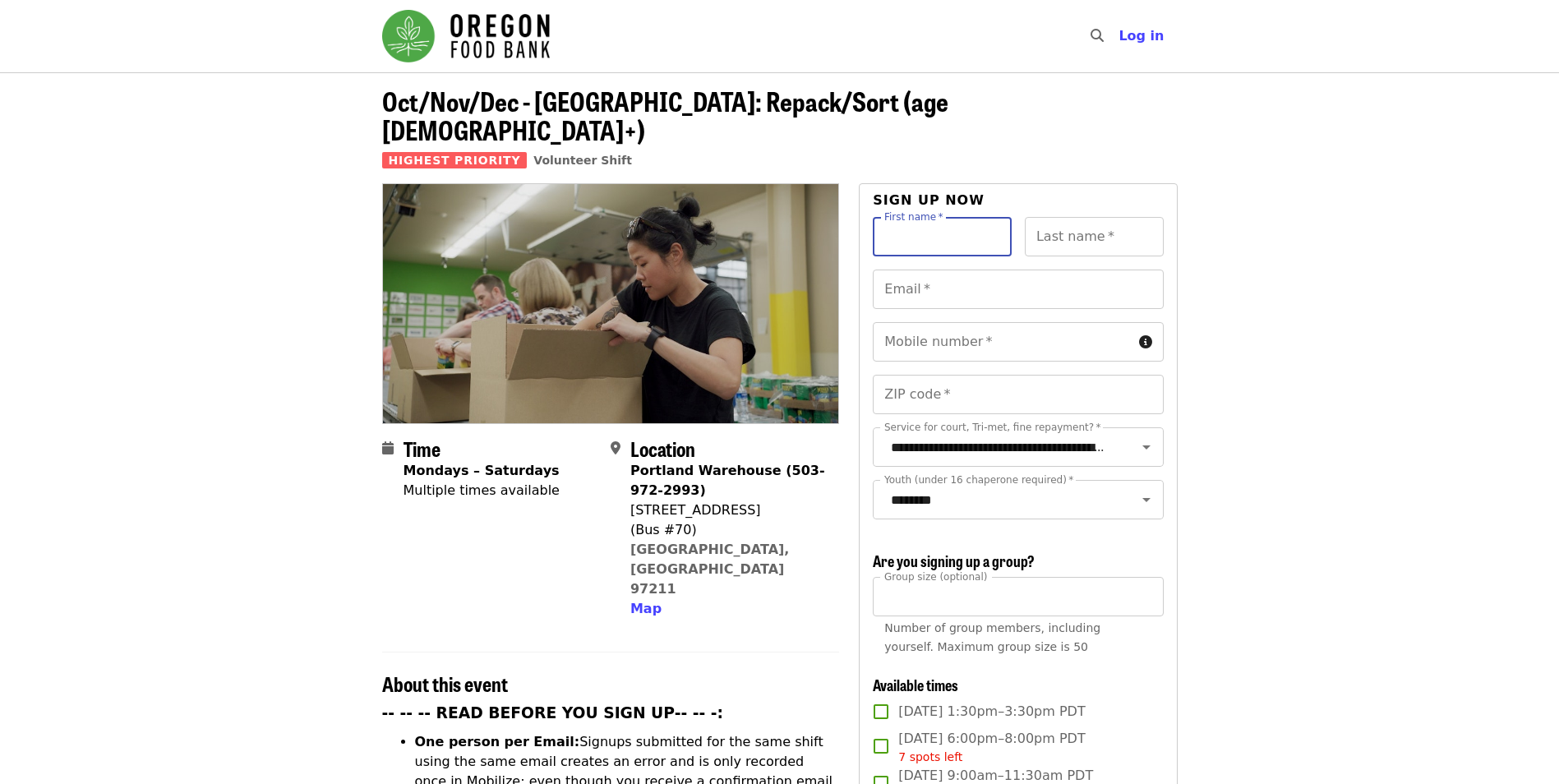
click at [951, 217] on input "First name   *" at bounding box center [942, 237] width 139 height 40
type input "******"
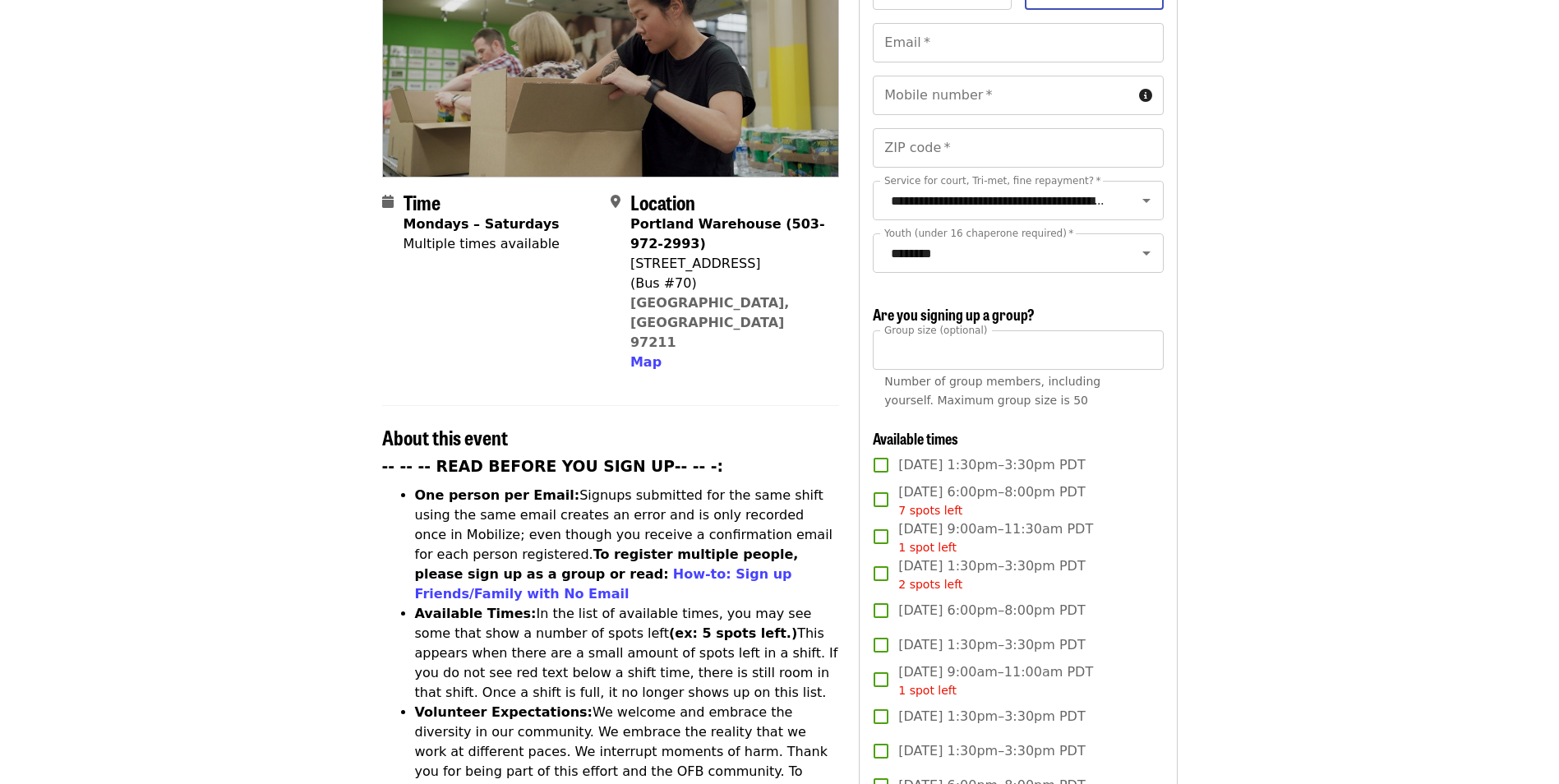
scroll to position [329, 0]
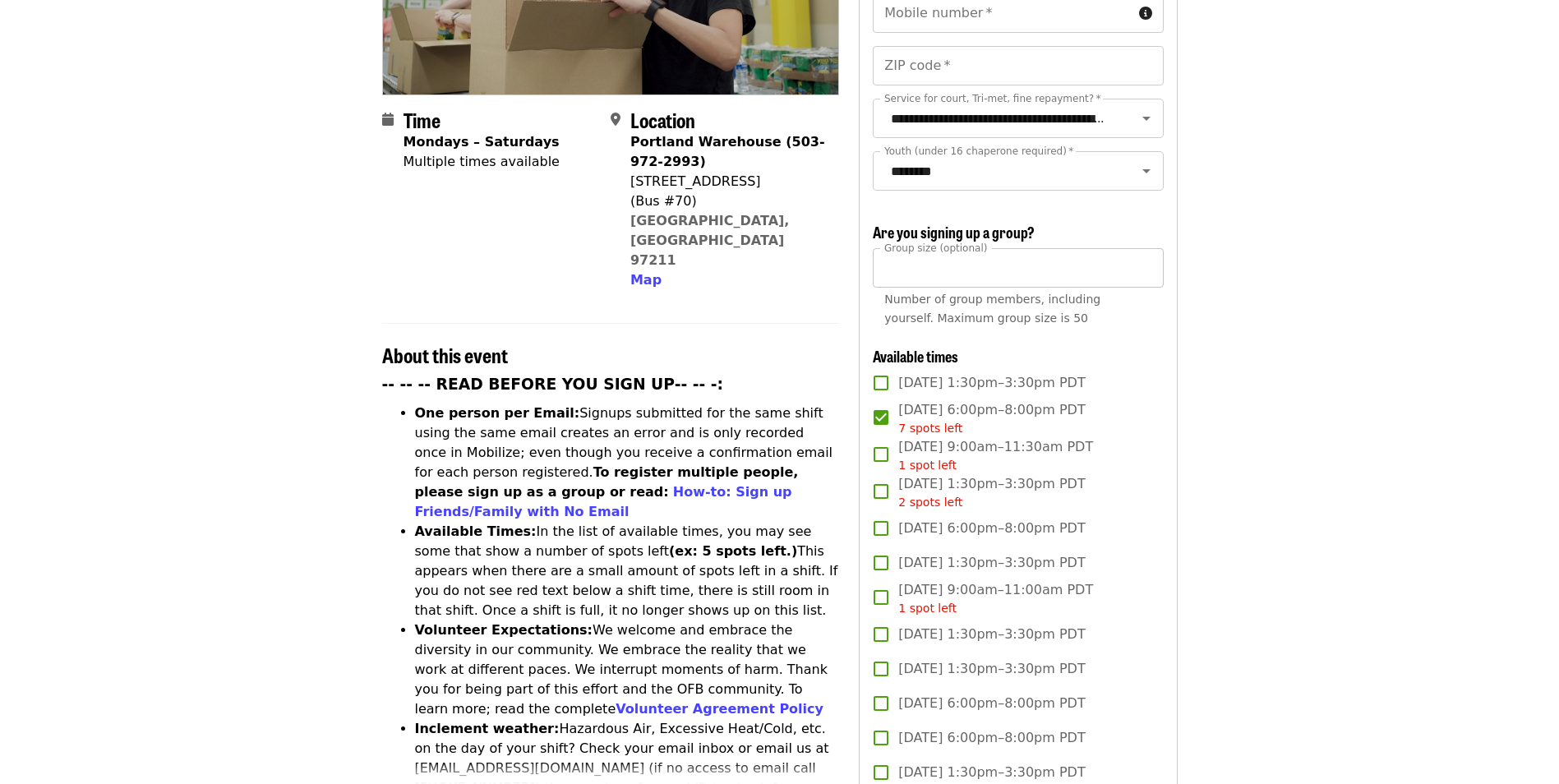
click at [915, 266] on input "*" at bounding box center [1017, 268] width 290 height 40
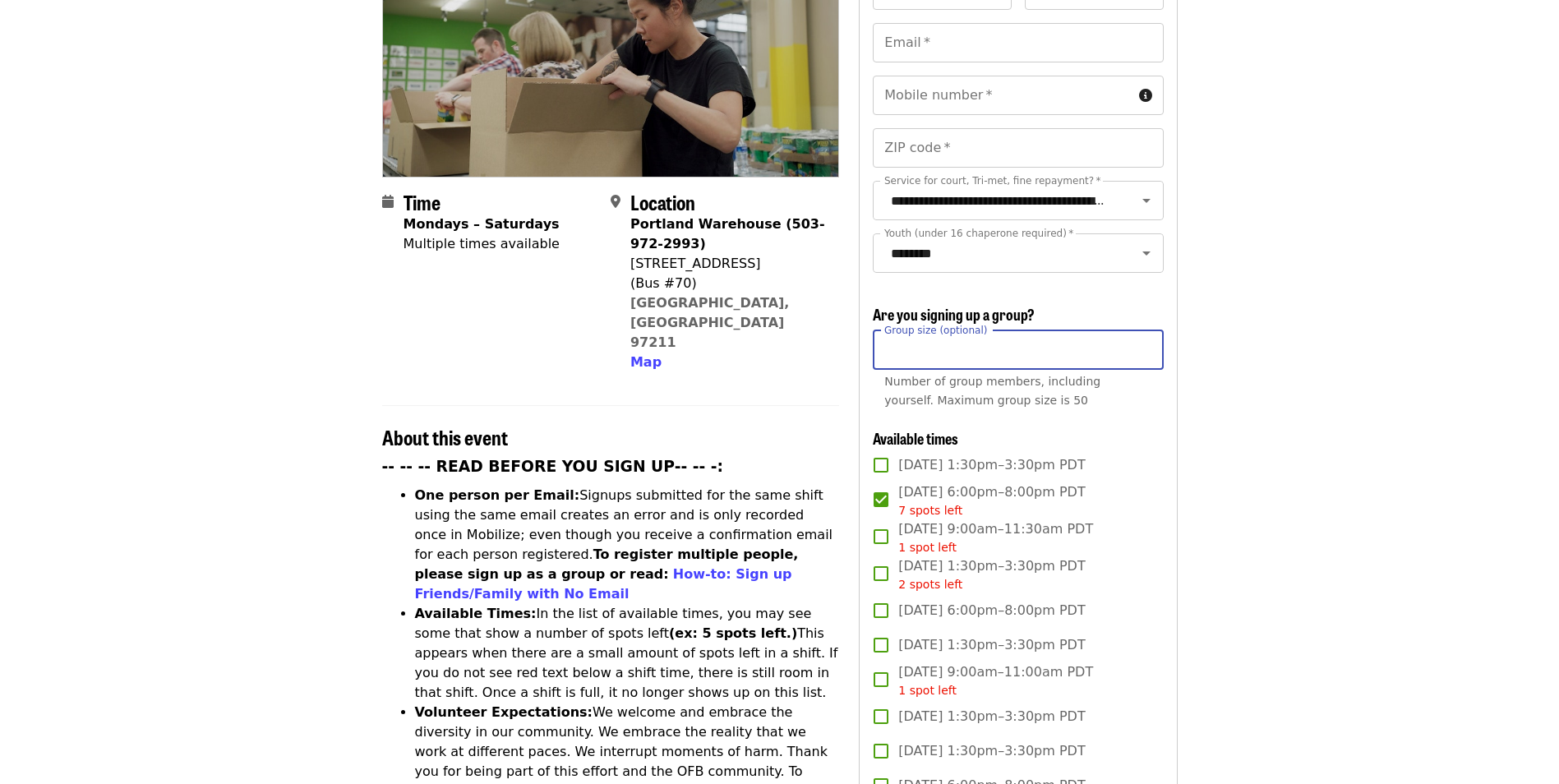
scroll to position [0, 0]
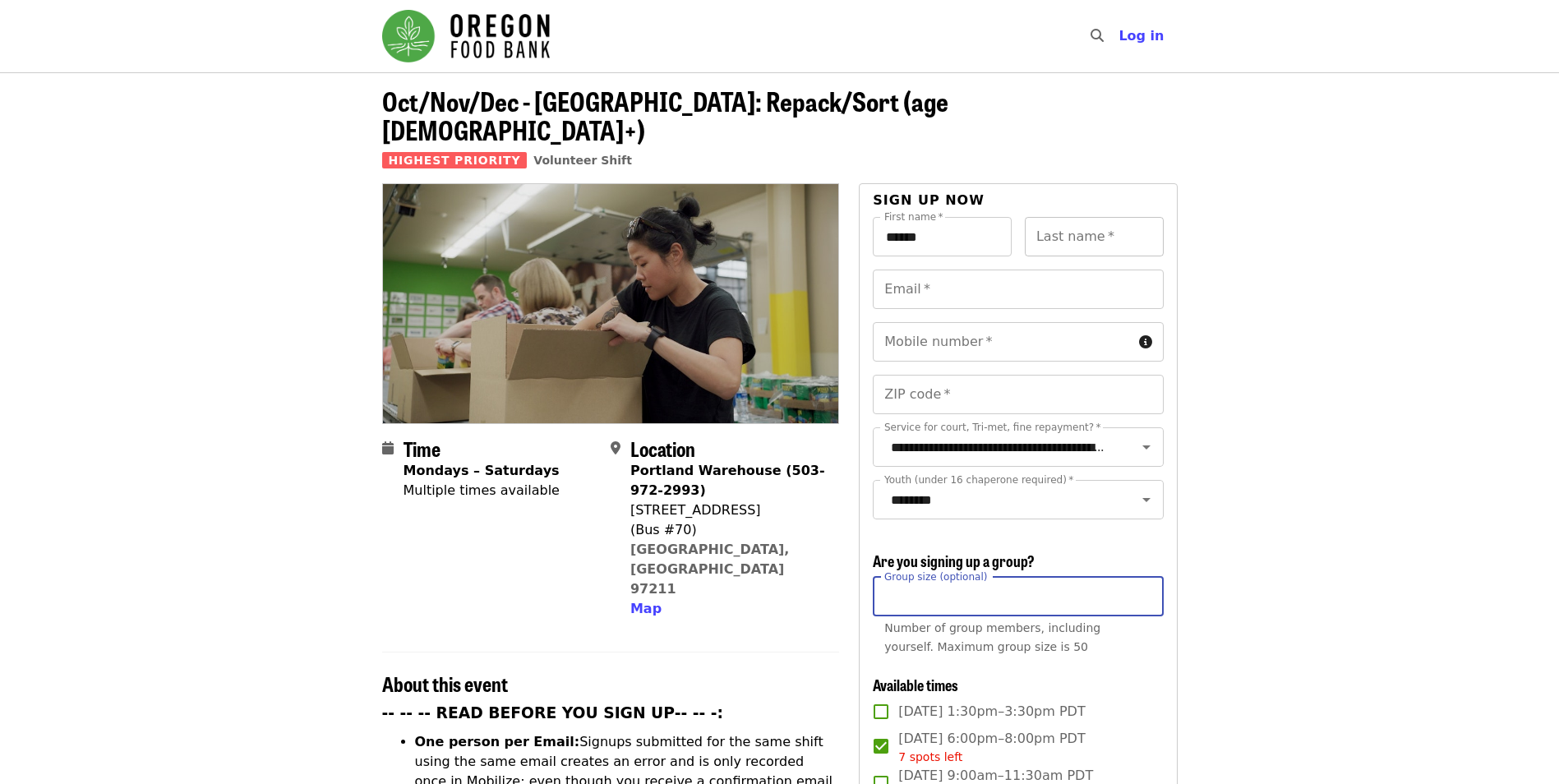
type input "*"
click at [1118, 217] on input "Last name   *" at bounding box center [1094, 237] width 139 height 40
type input "**********"
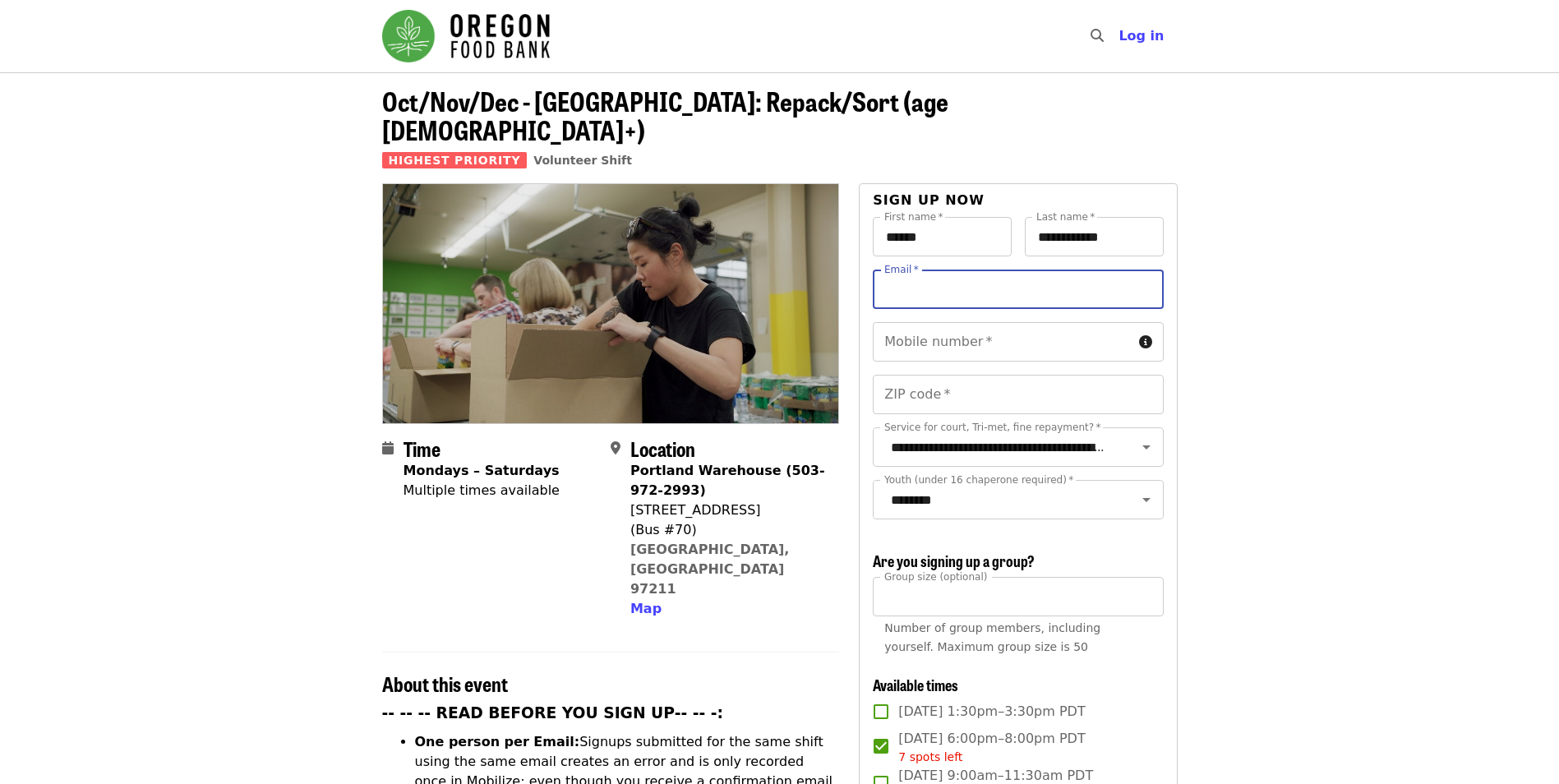
click at [1050, 269] on input "Email   *" at bounding box center [1017, 289] width 290 height 40
type input "**********"
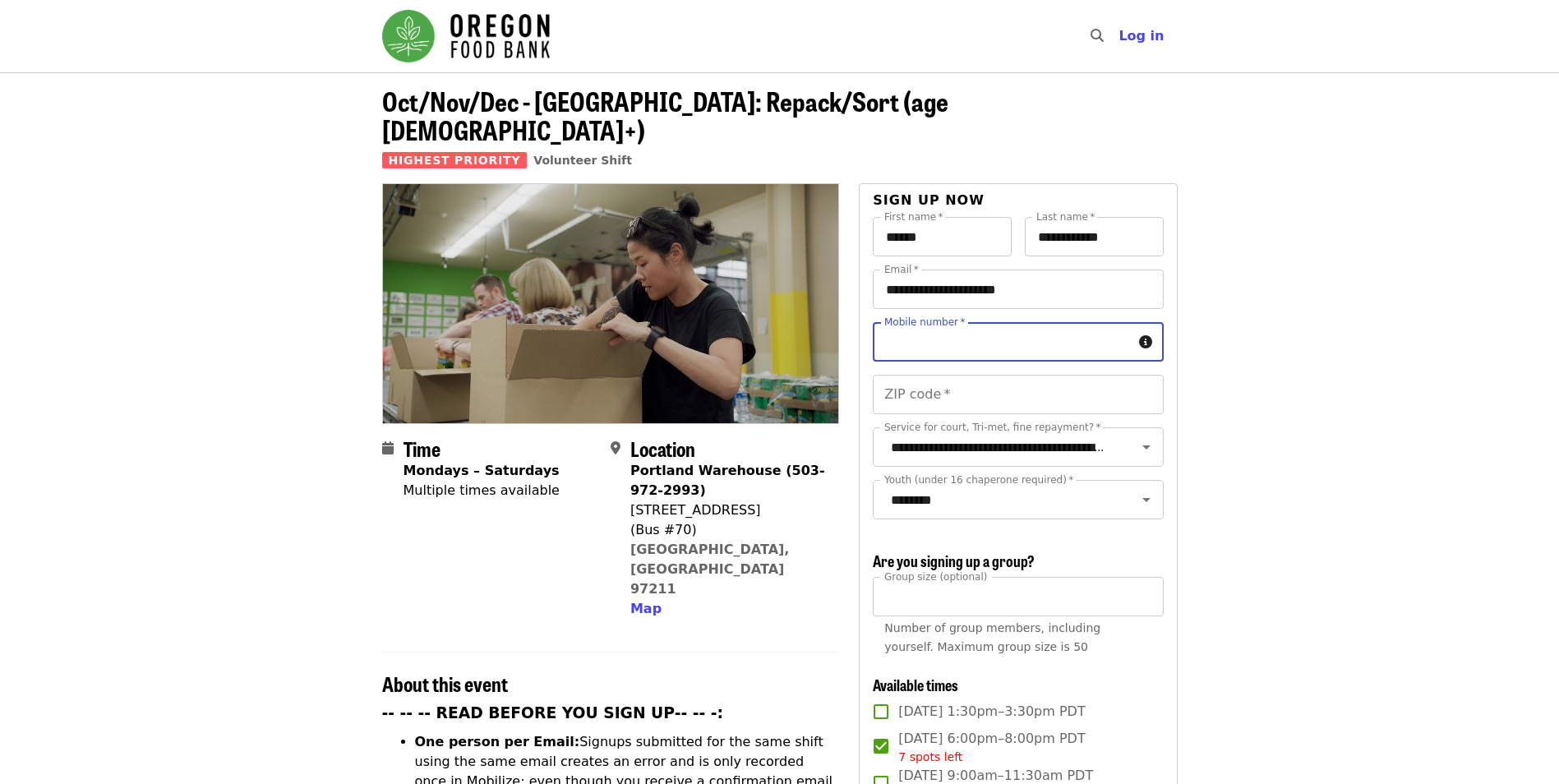
click at [994, 322] on input "Mobile number   *" at bounding box center [1002, 342] width 259 height 40
type input "**********"
click at [984, 374] on input "ZIP code   *" at bounding box center [1017, 394] width 290 height 40
type input "*"
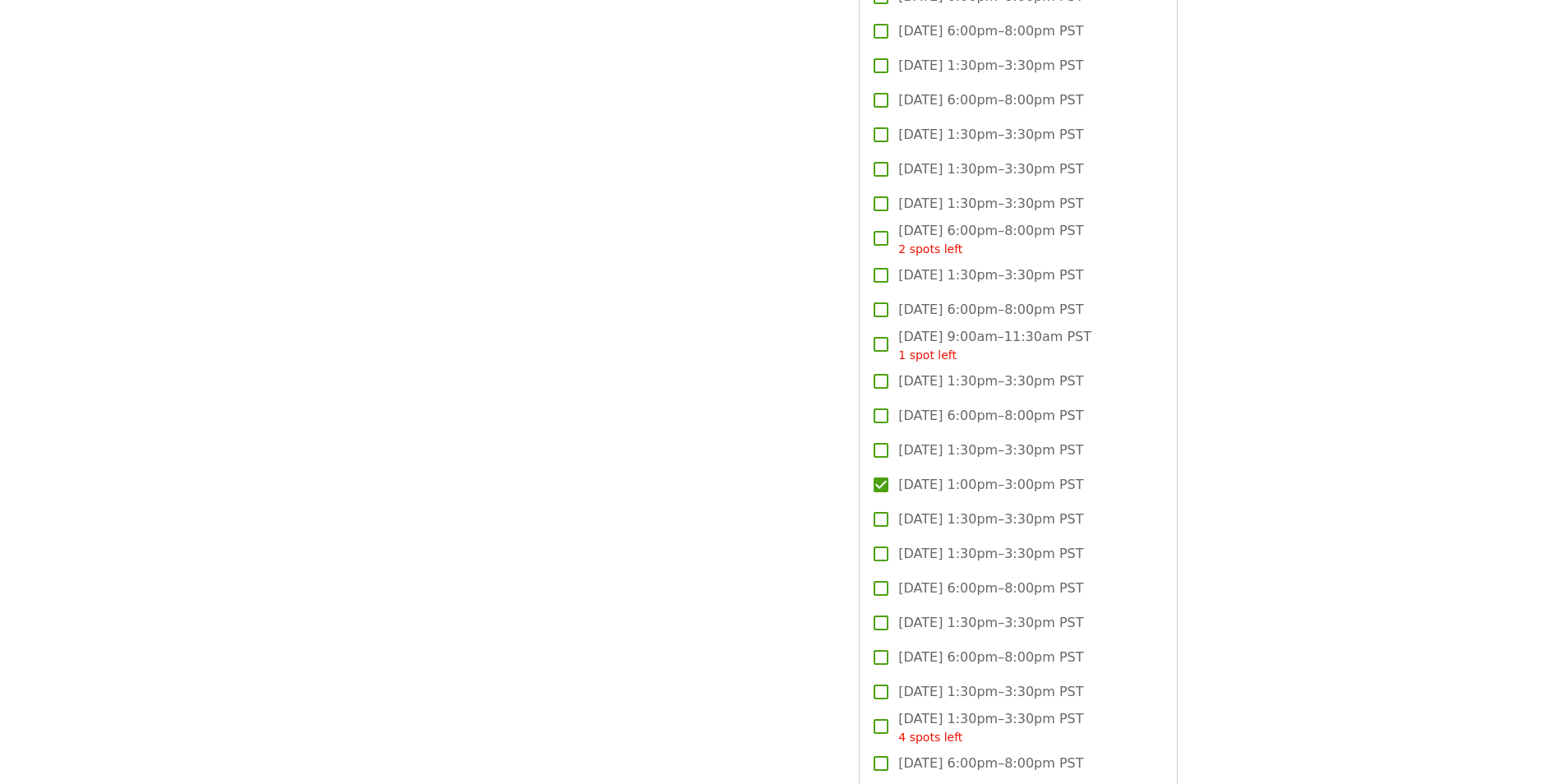
scroll to position [2301, 0]
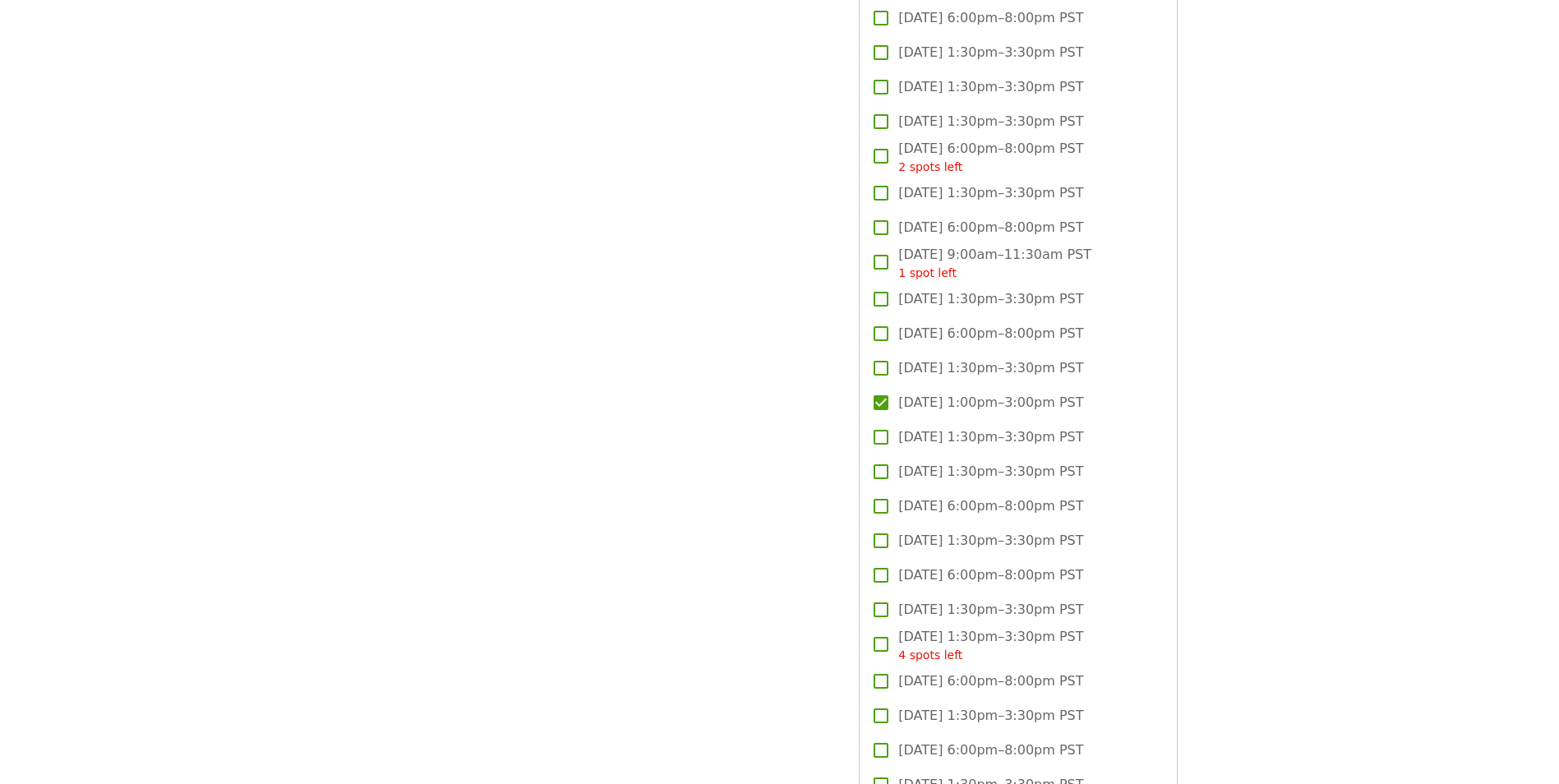
type input "*****"
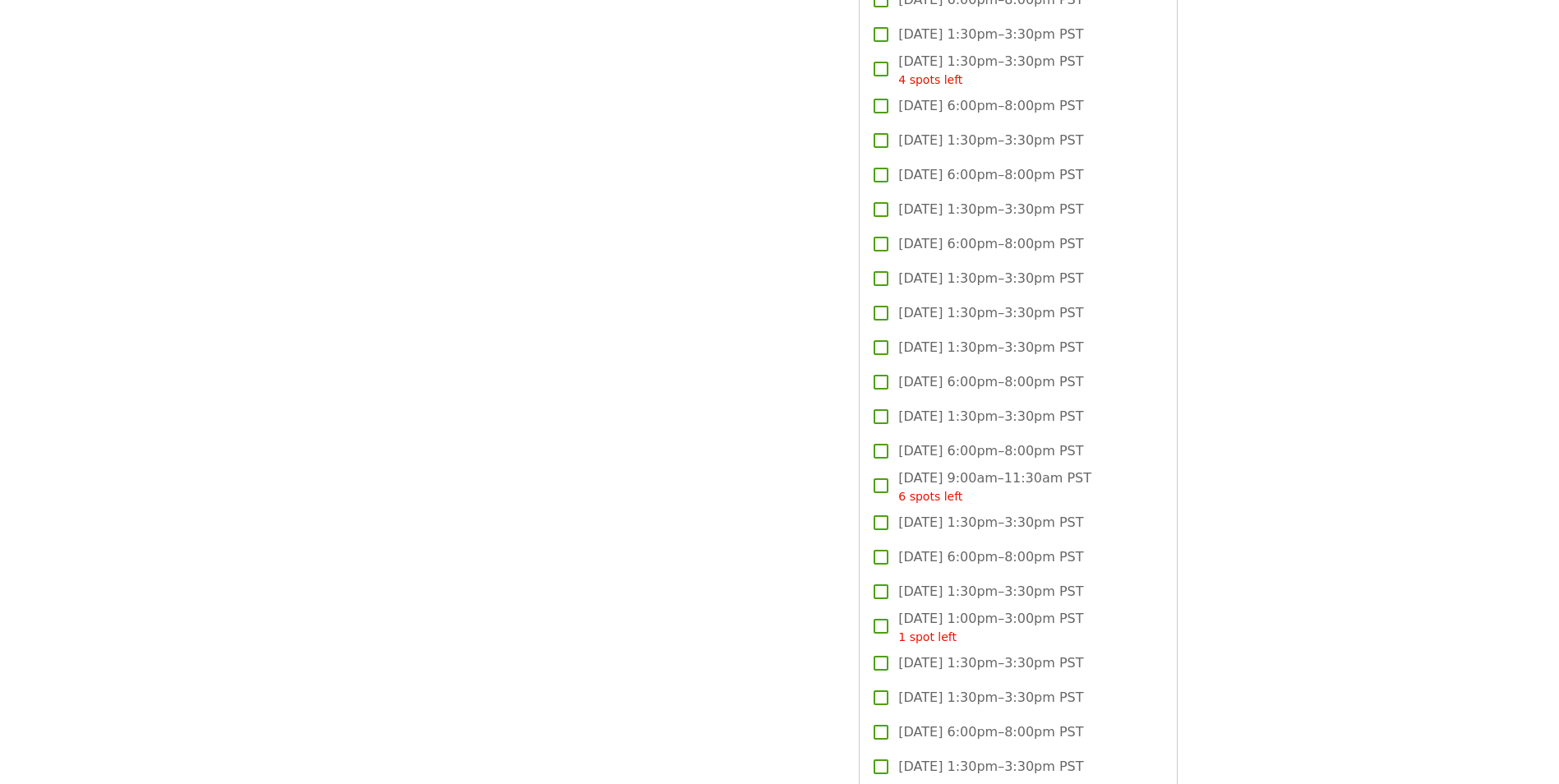
scroll to position [3451, 0]
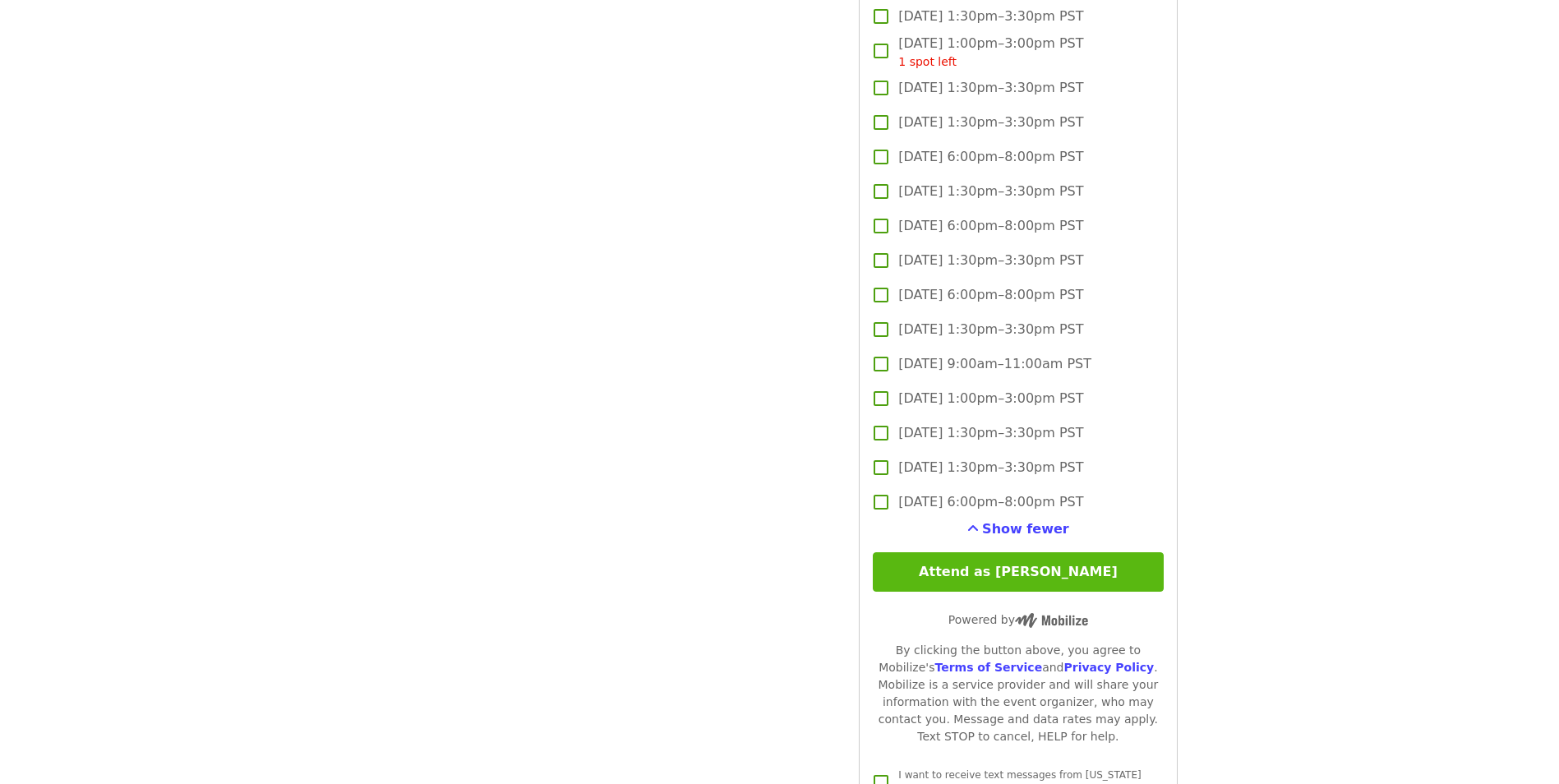
click at [1066, 570] on button "Attend as [PERSON_NAME]" at bounding box center [1017, 572] width 290 height 40
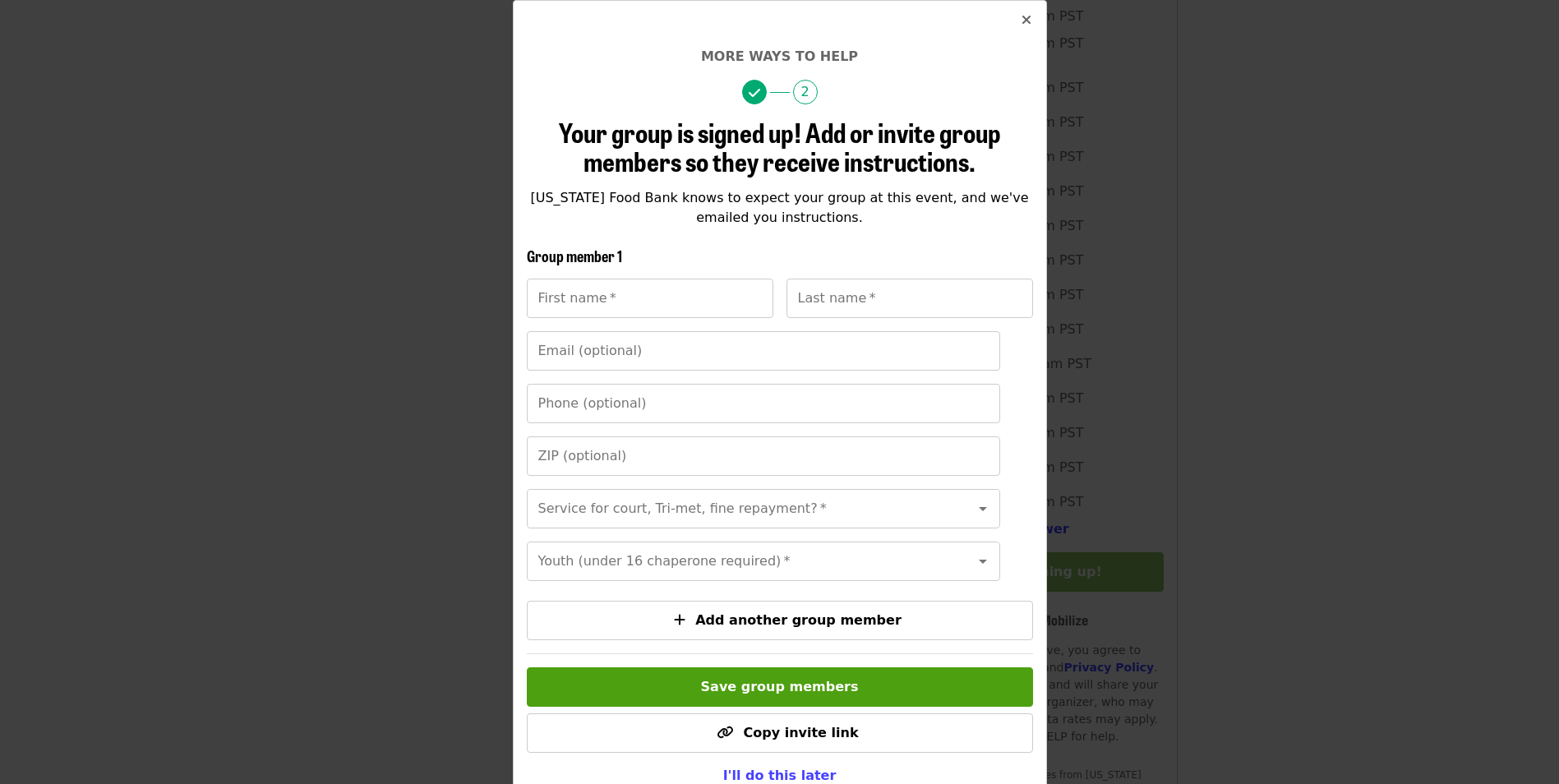
scroll to position [196, 0]
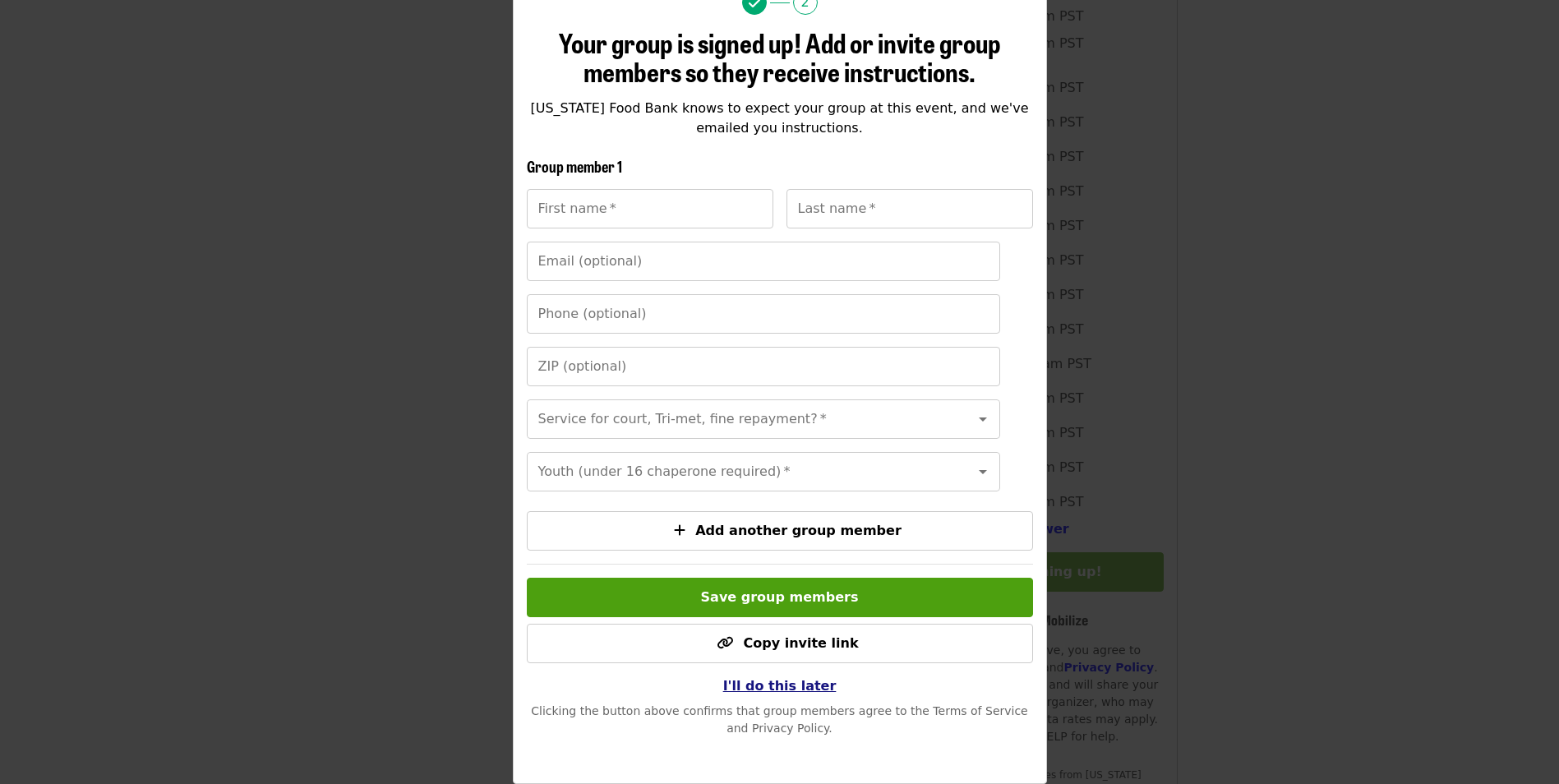
click at [776, 673] on button "I'll do this later" at bounding box center [780, 686] width 140 height 33
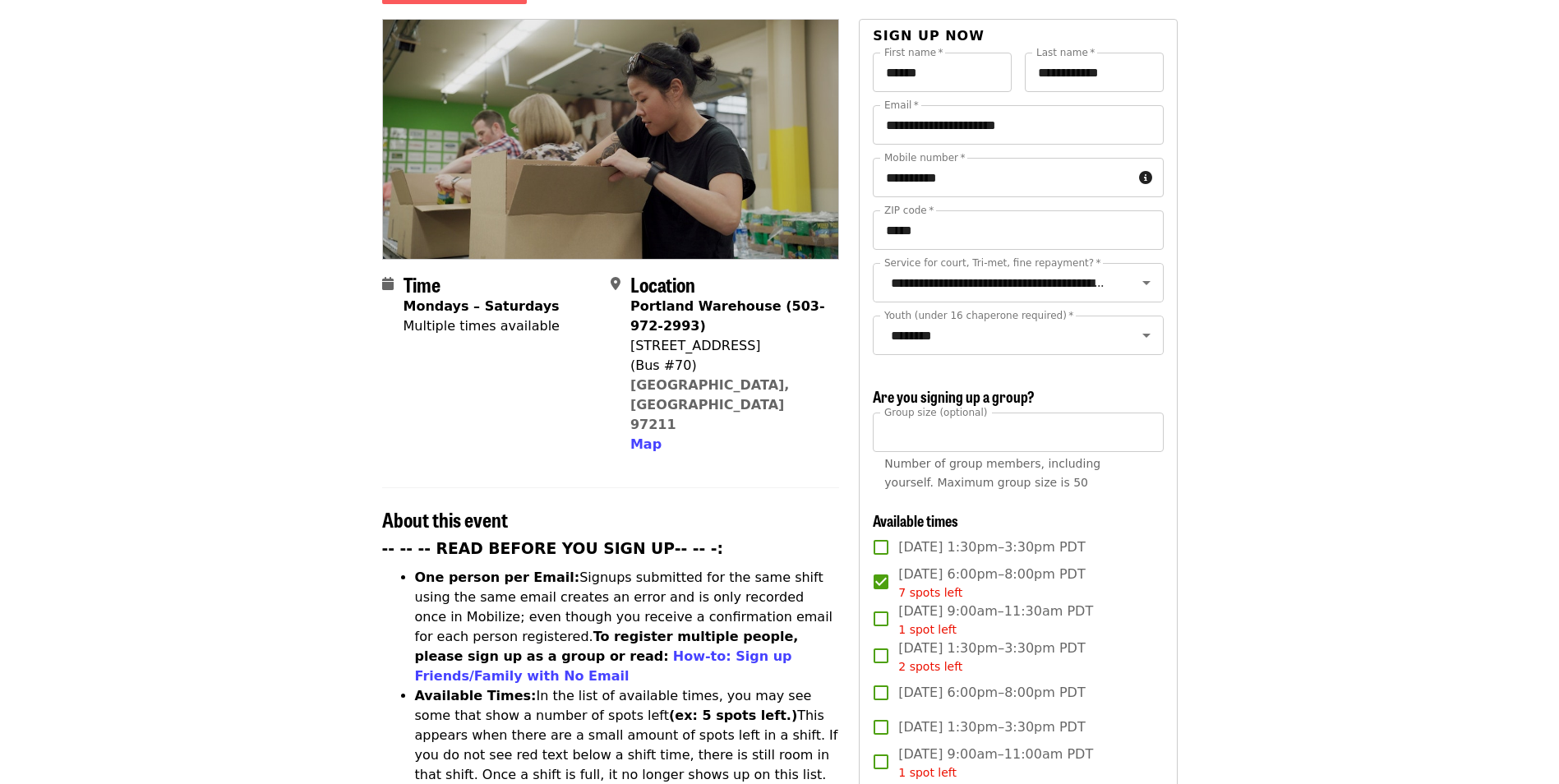
scroll to position [0, 0]
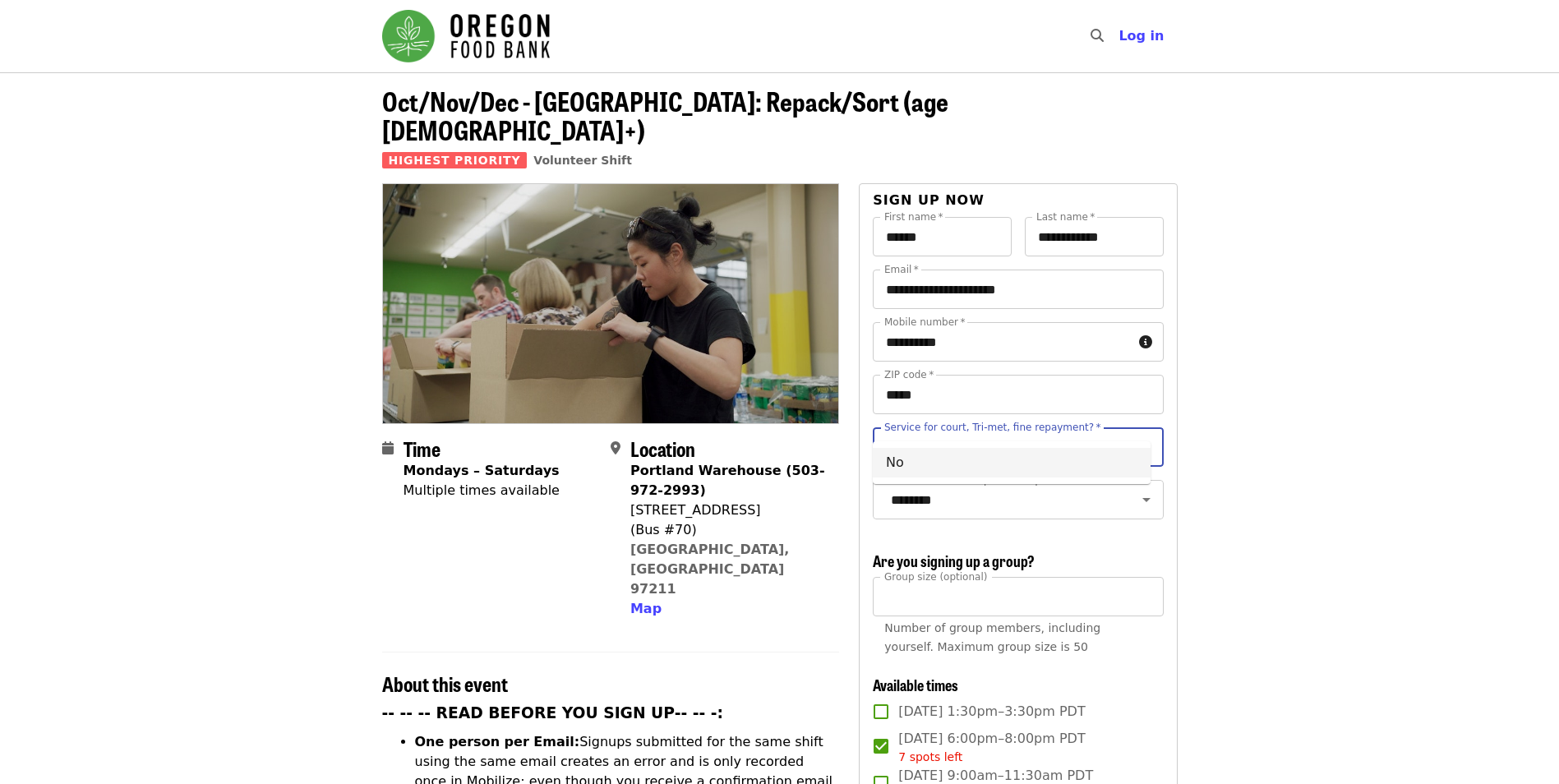
click at [1040, 431] on input "**********" at bounding box center [997, 446] width 223 height 32
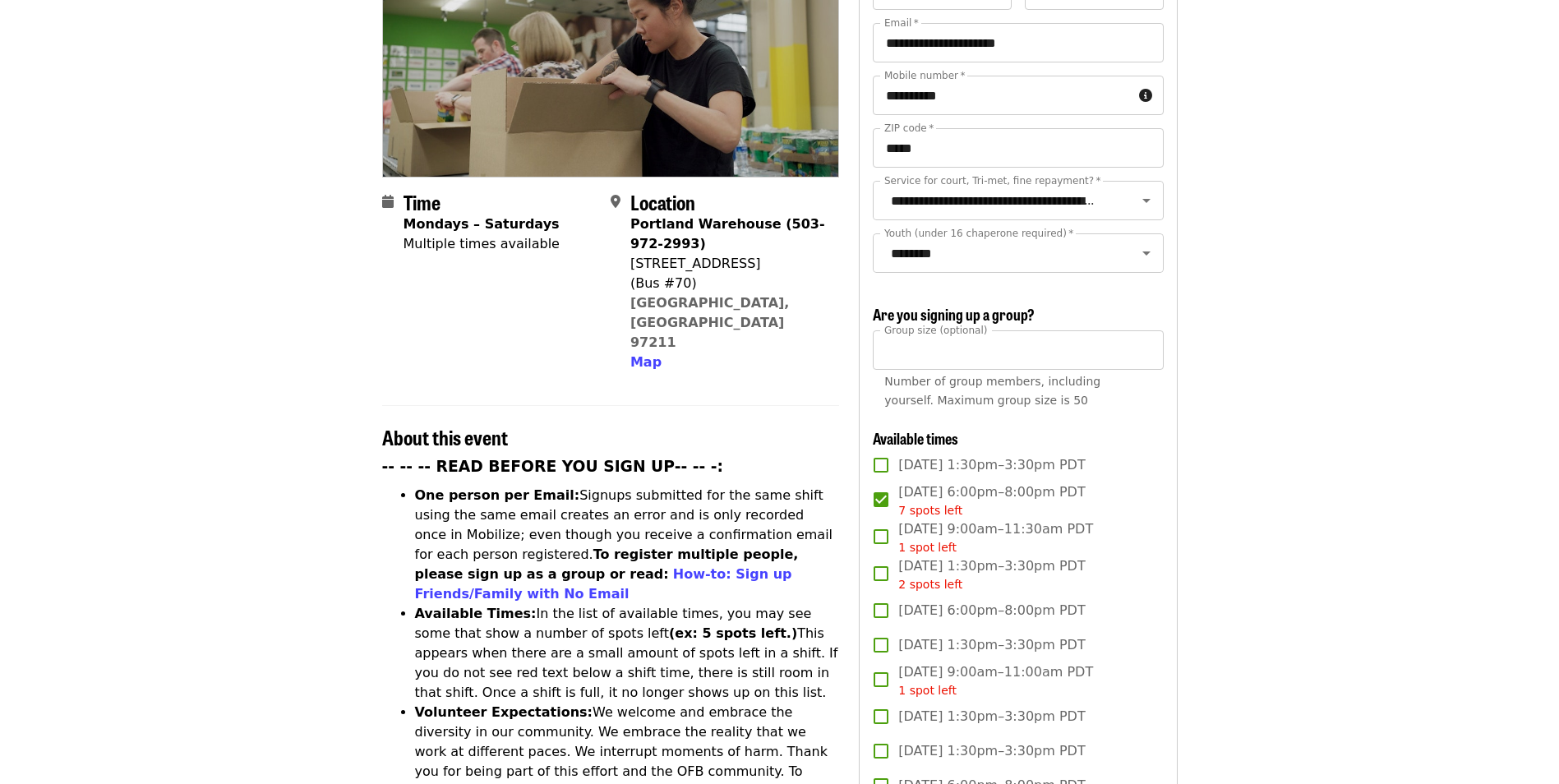
scroll to position [493, 0]
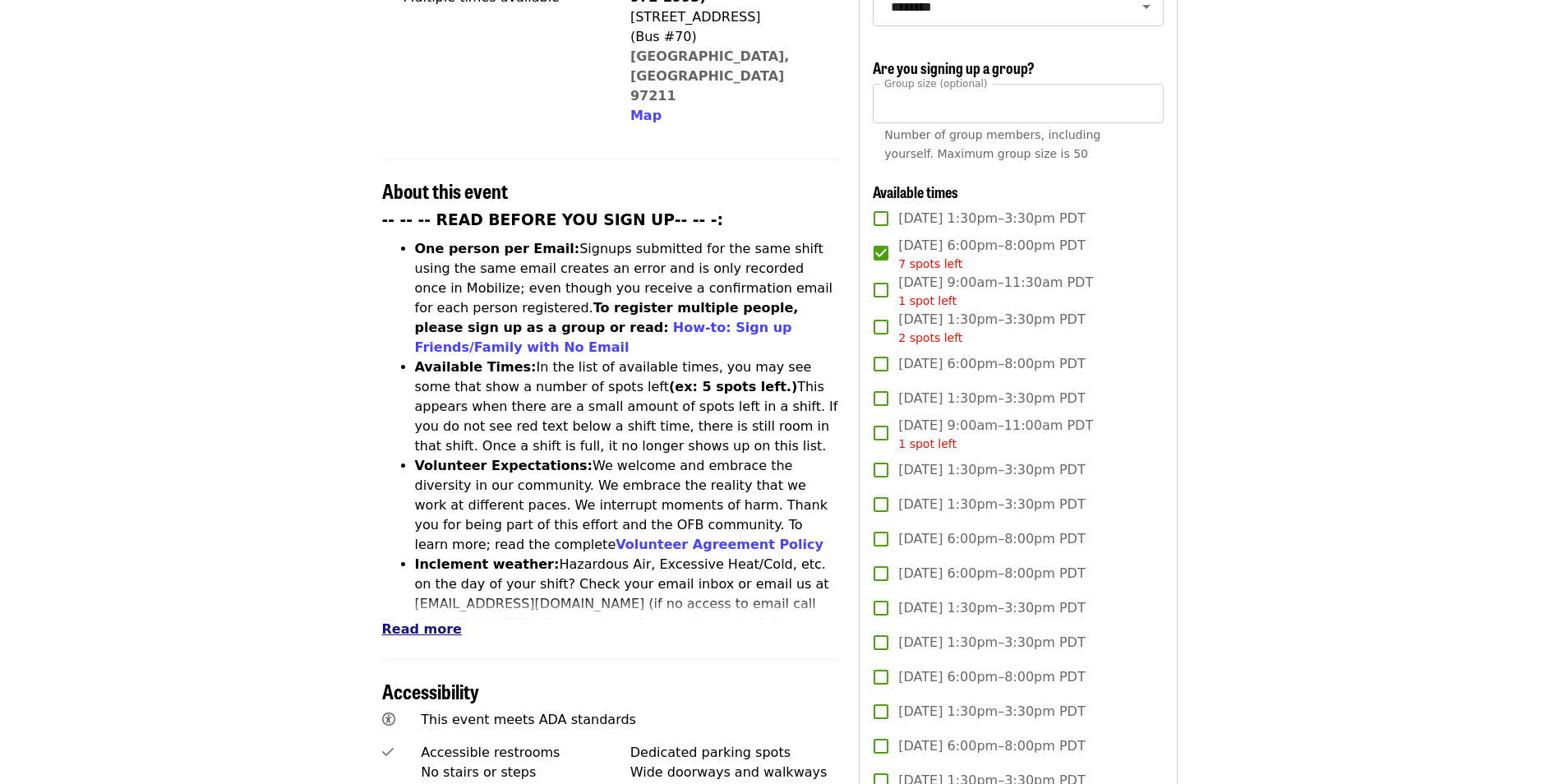
click at [419, 621] on span "Read more" at bounding box center [421, 628] width 80 height 15
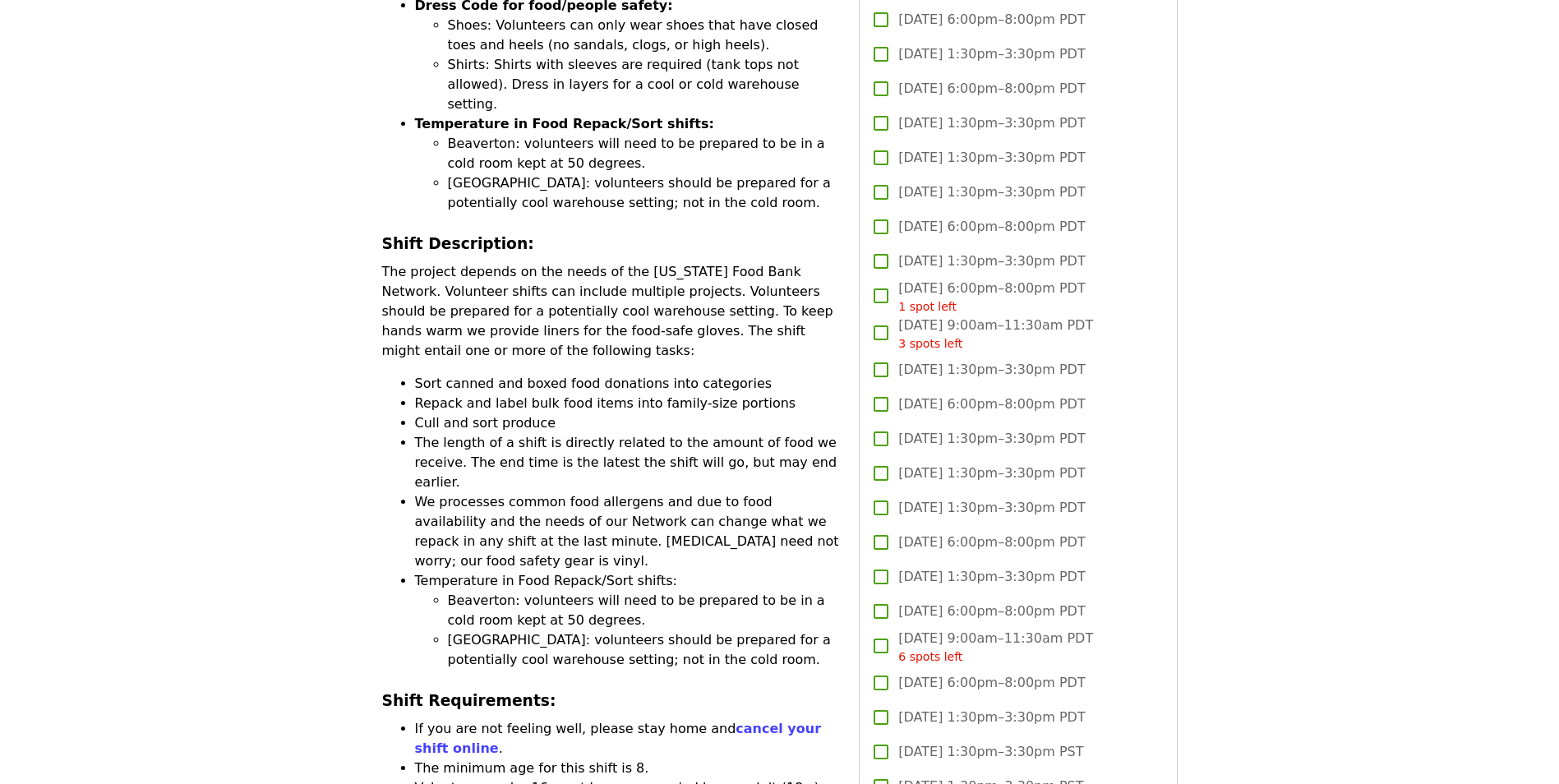
scroll to position [1397, 0]
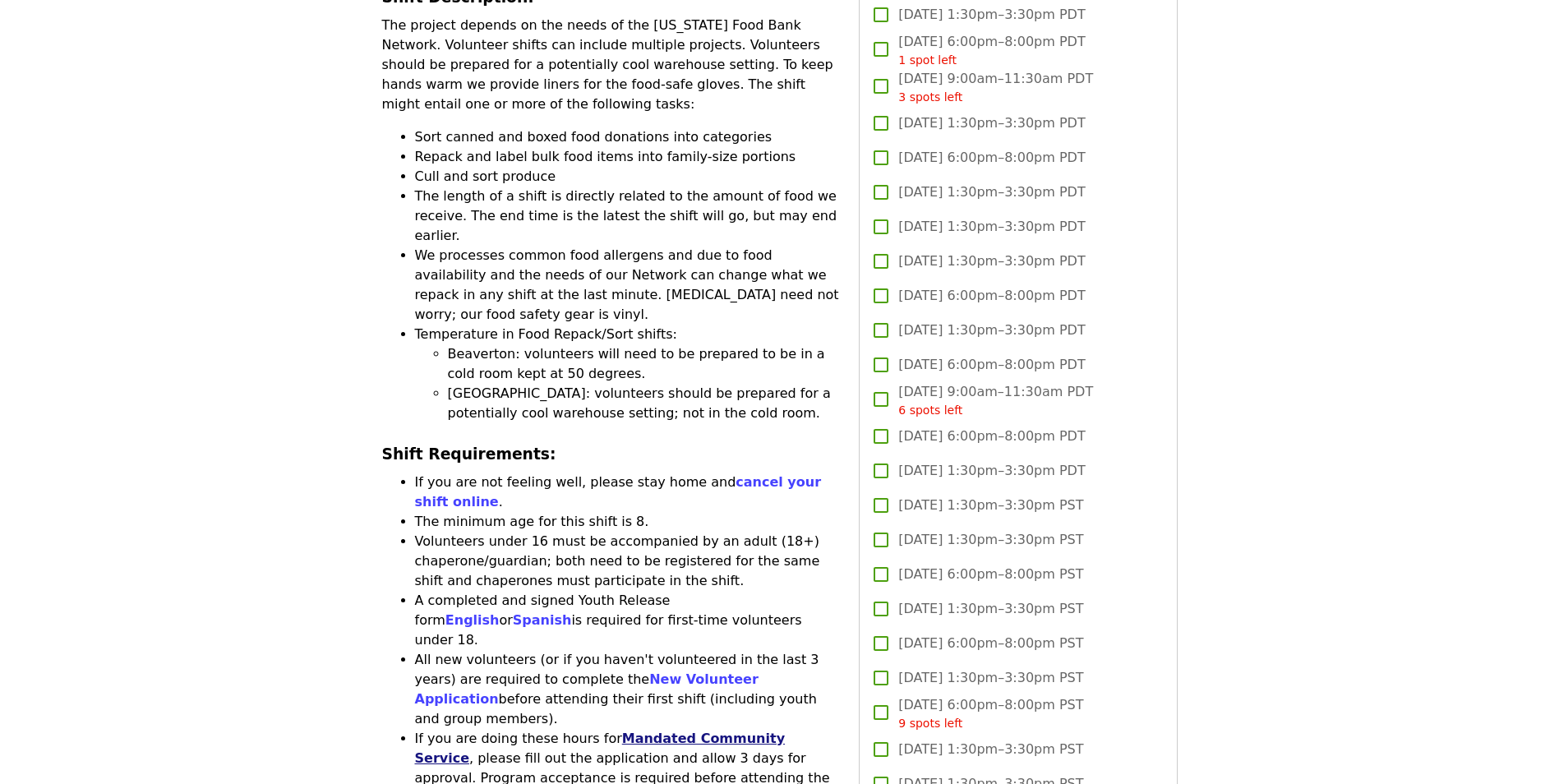
click at [642, 730] on link "Mandated Community Service" at bounding box center [600, 747] width 371 height 35
